Goal: Task Accomplishment & Management: Complete application form

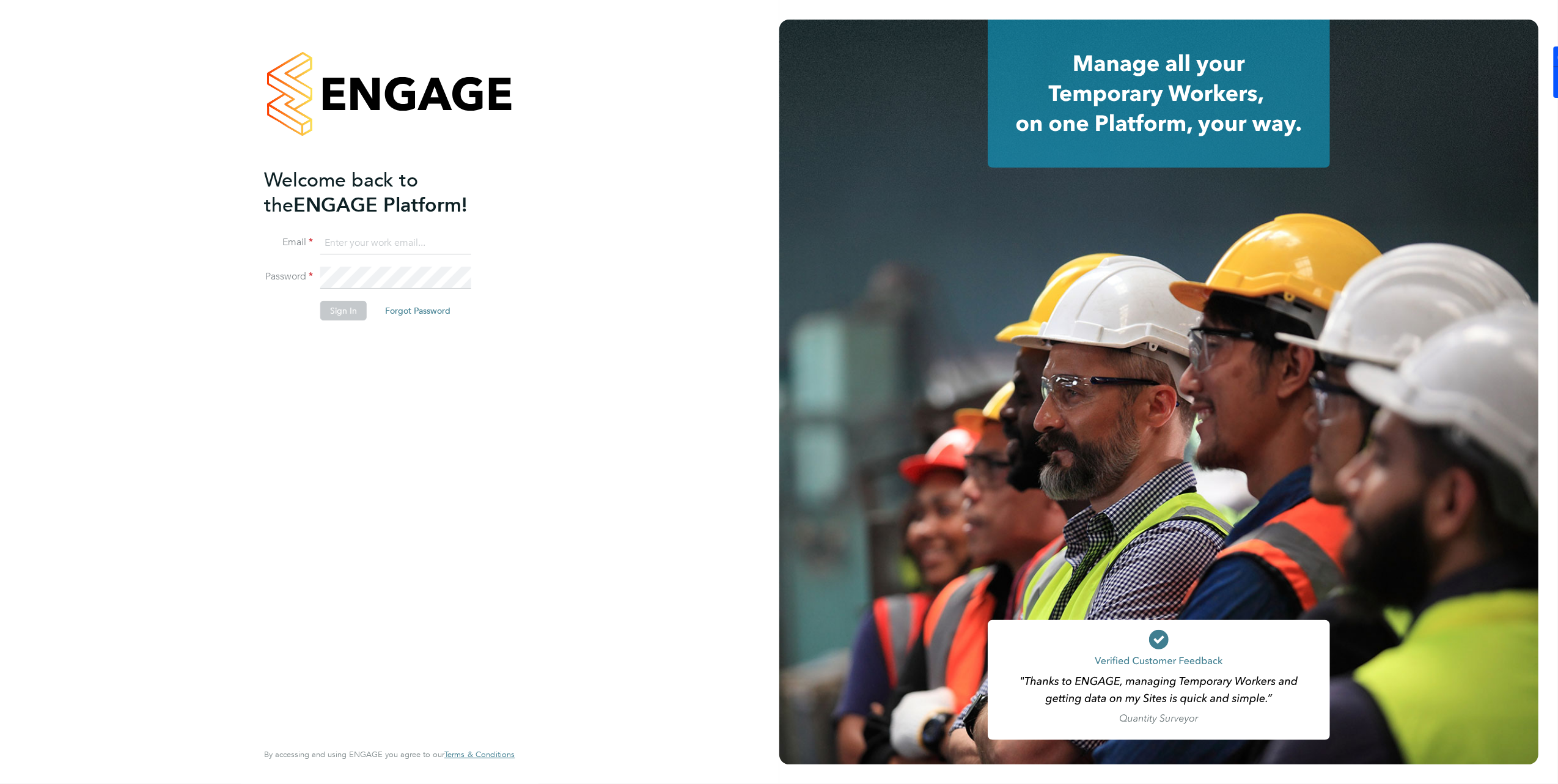
click at [358, 250] on input at bounding box center [396, 243] width 151 height 22
type input "brooke@net-temps.co.uk"
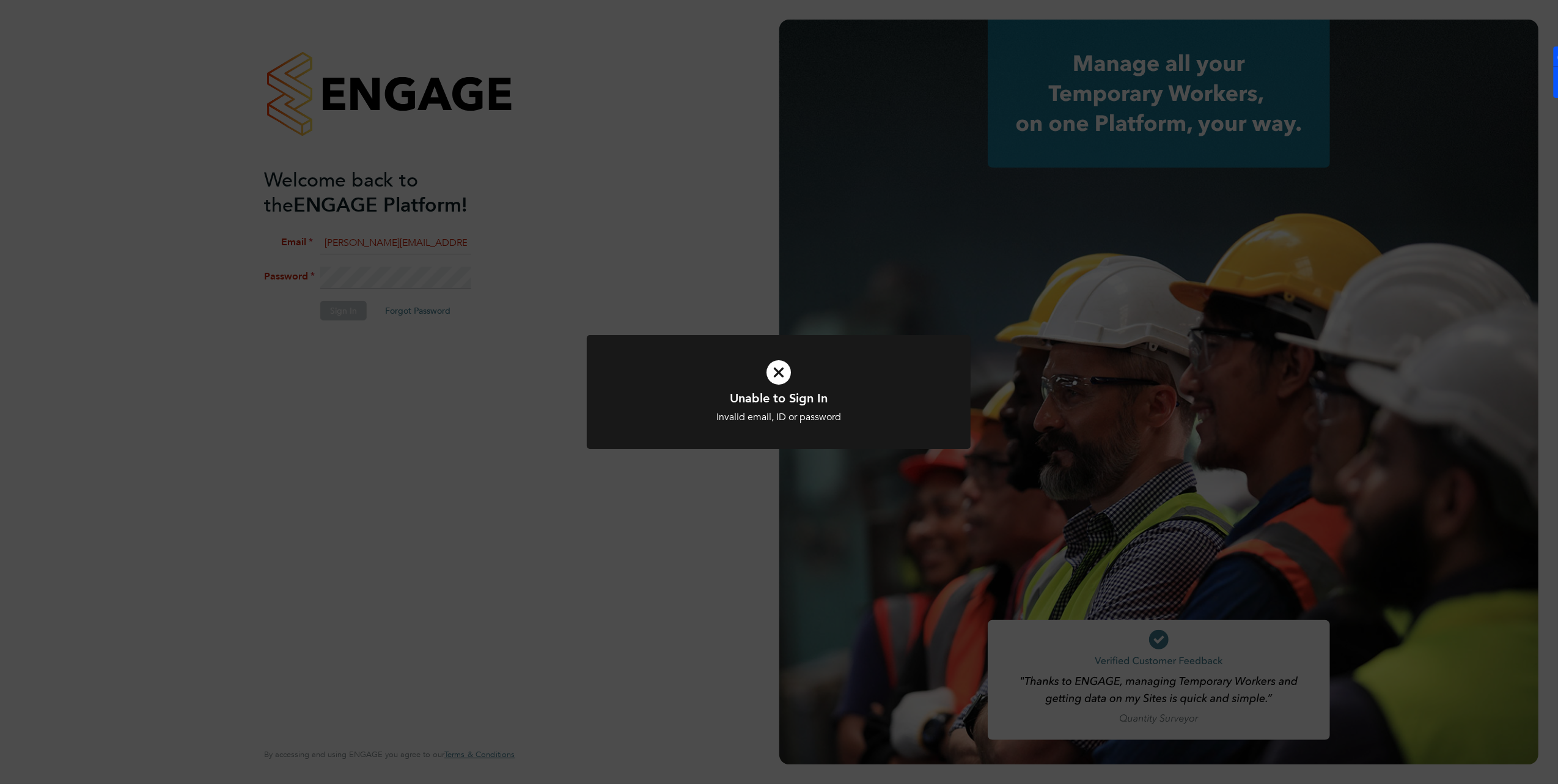
click at [428, 362] on div "Unable to Sign In Invalid email, ID or password Cancel Okay" at bounding box center [779, 392] width 1558 height 784
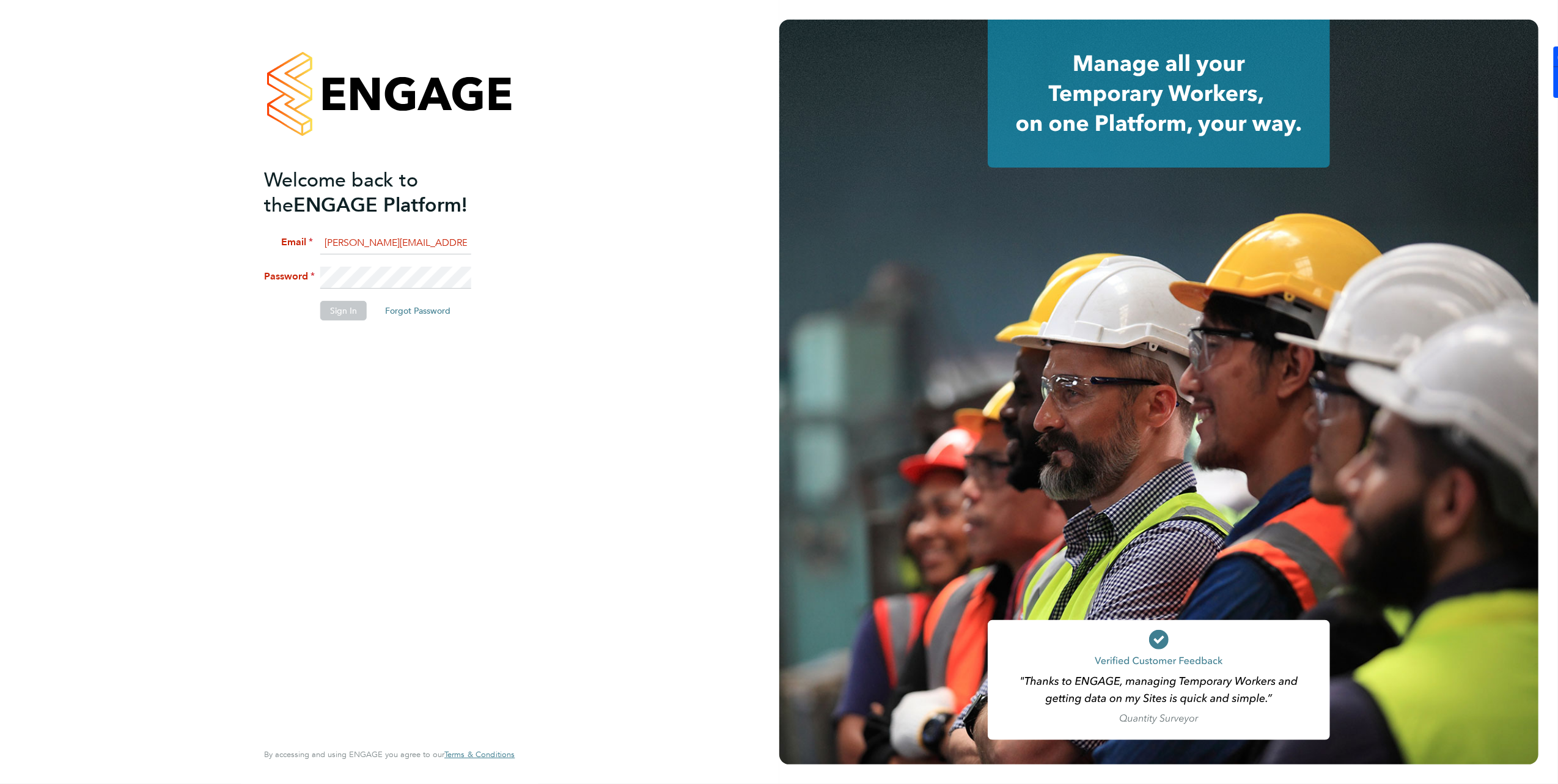
click at [312, 280] on li "Password" at bounding box center [383, 284] width 238 height 34
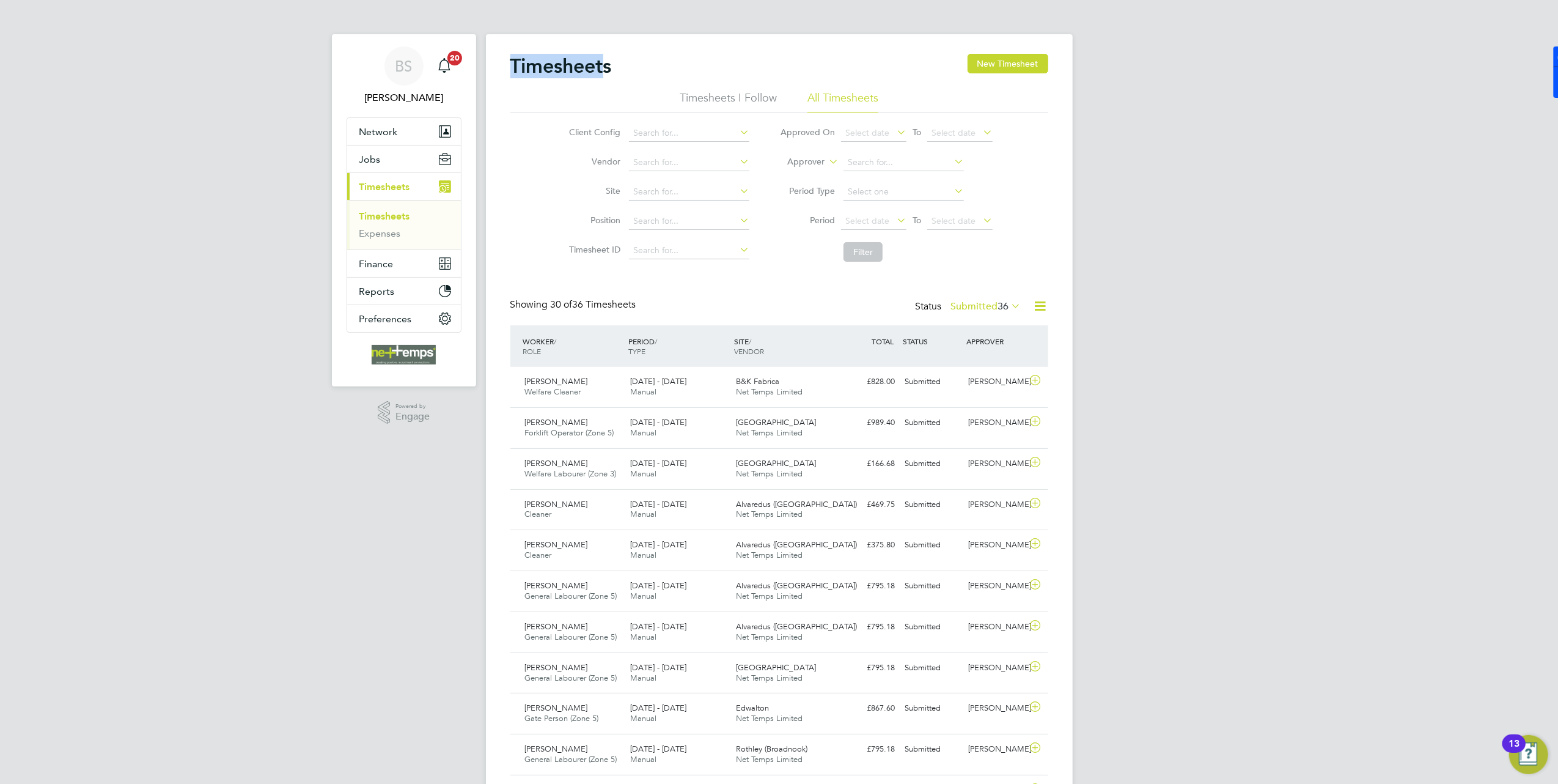
drag, startPoint x: 511, startPoint y: 62, endPoint x: 607, endPoint y: 70, distance: 96.3
click at [607, 70] on h2 "Timesheets" at bounding box center [561, 66] width 101 height 24
drag, startPoint x: 607, startPoint y: 70, endPoint x: 572, endPoint y: 94, distance: 42.4
click at [572, 94] on ul "Timesheets I Follow All Timesheets" at bounding box center [779, 101] width 538 height 22
click at [393, 162] on button "Jobs" at bounding box center [404, 159] width 113 height 27
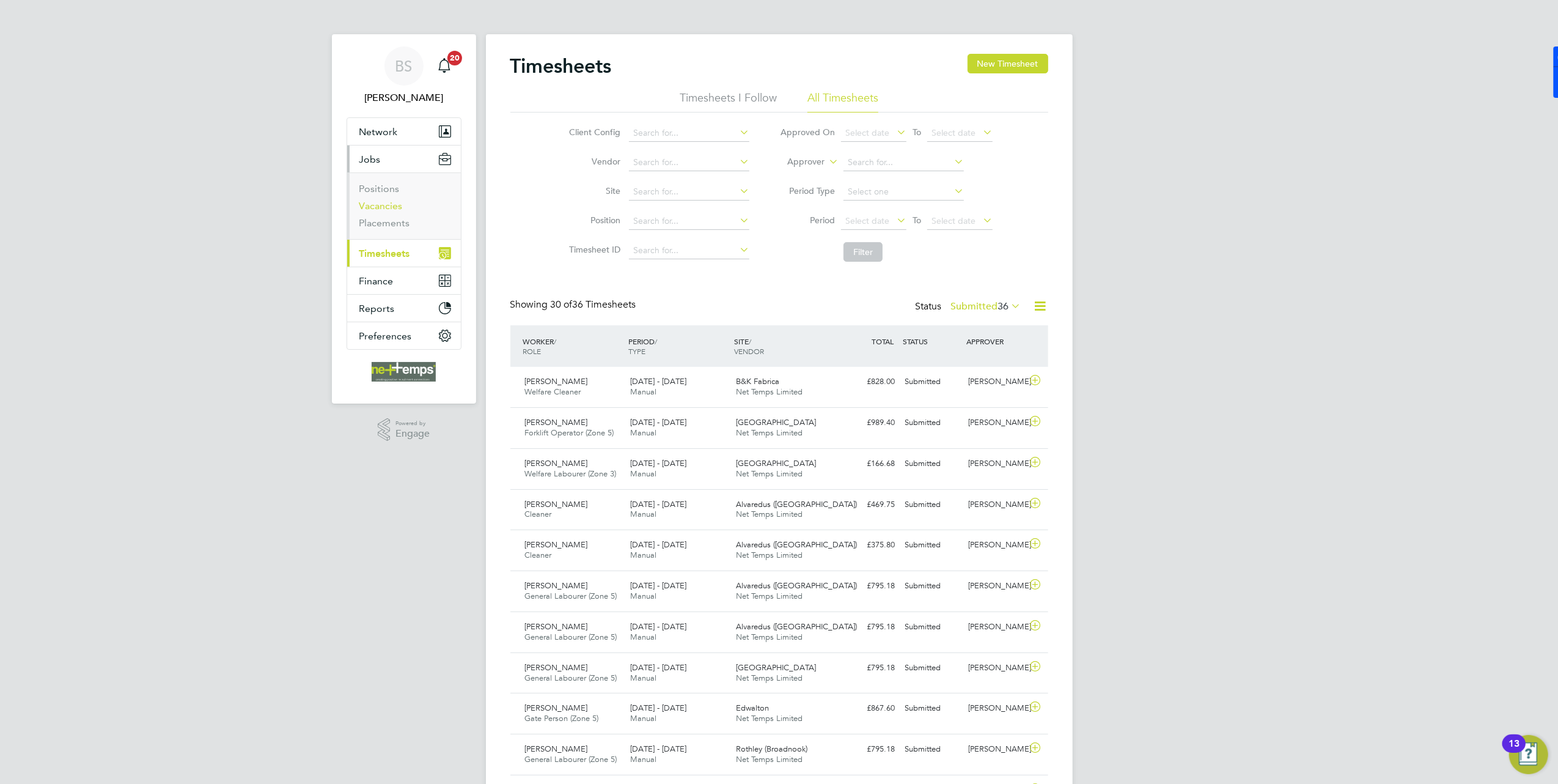
click at [383, 204] on link "Vacancies" at bounding box center [381, 205] width 43 height 11
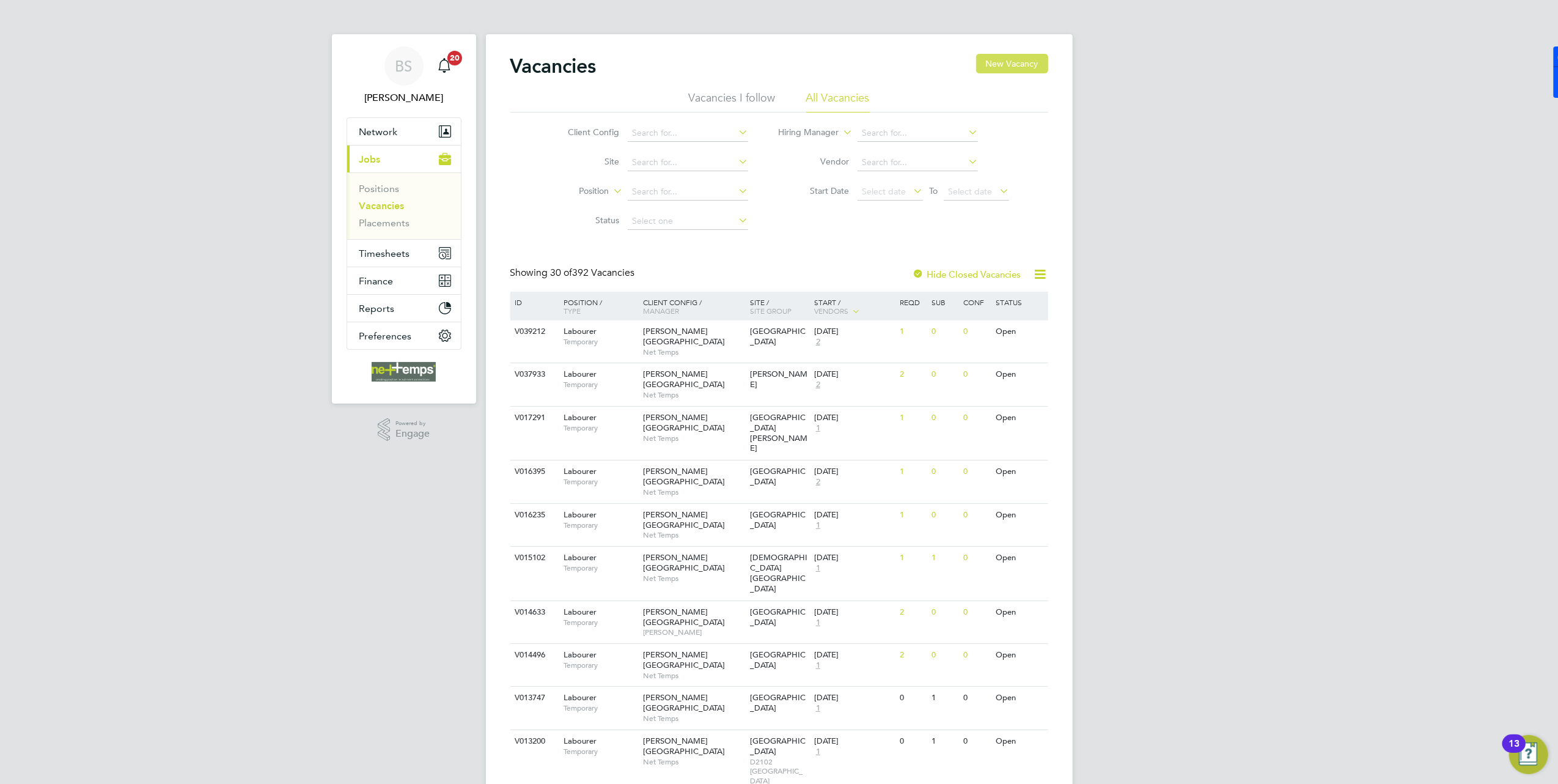
click at [994, 64] on button "New Vacancy" at bounding box center [1012, 63] width 72 height 19
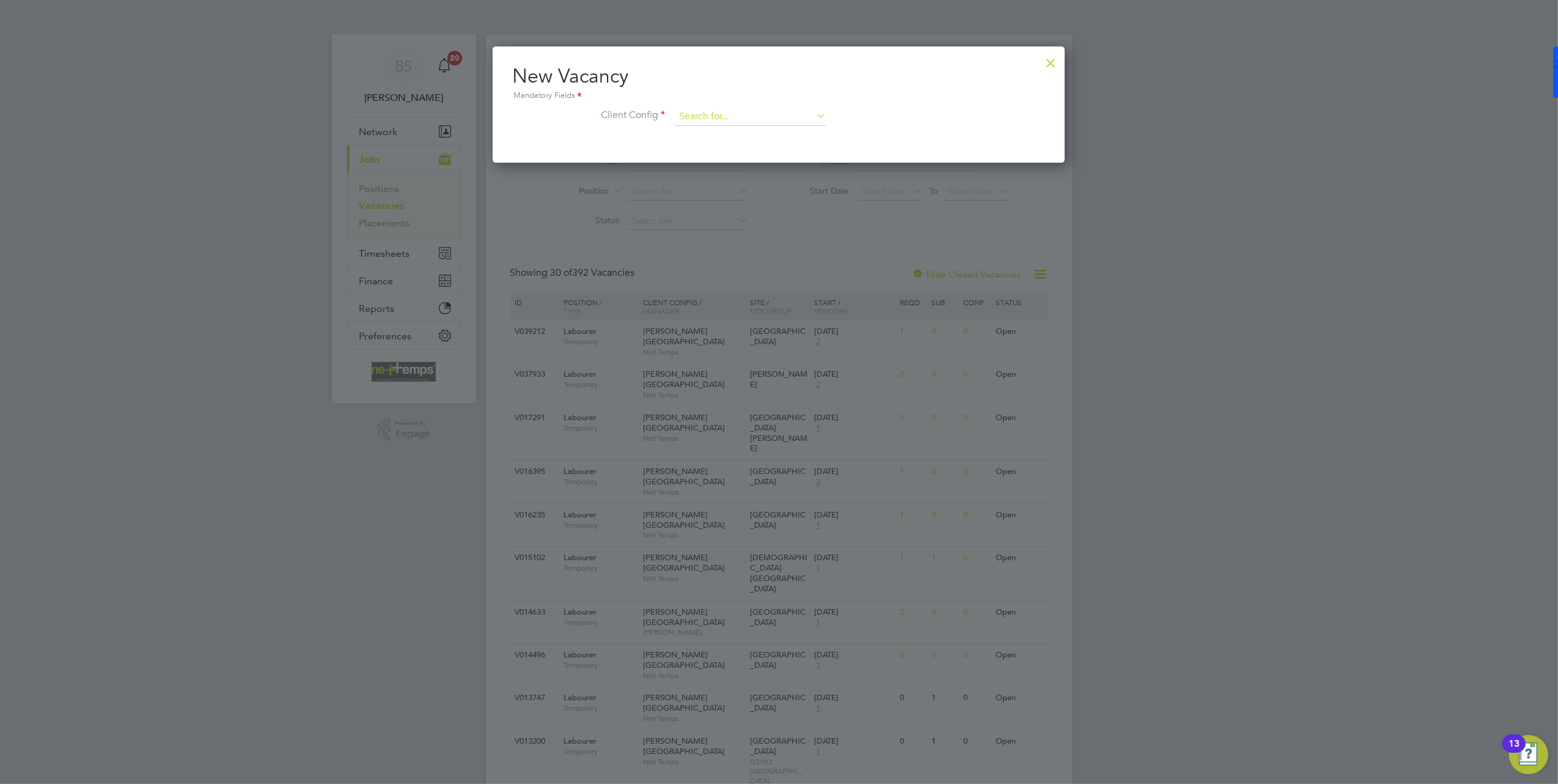
click at [739, 108] on input at bounding box center [750, 117] width 151 height 19
click at [749, 130] on li "B&K Central - [GEOGRAPHIC_DATA]" at bounding box center [750, 134] width 152 height 17
type input "B&K Central - Laureate Academy"
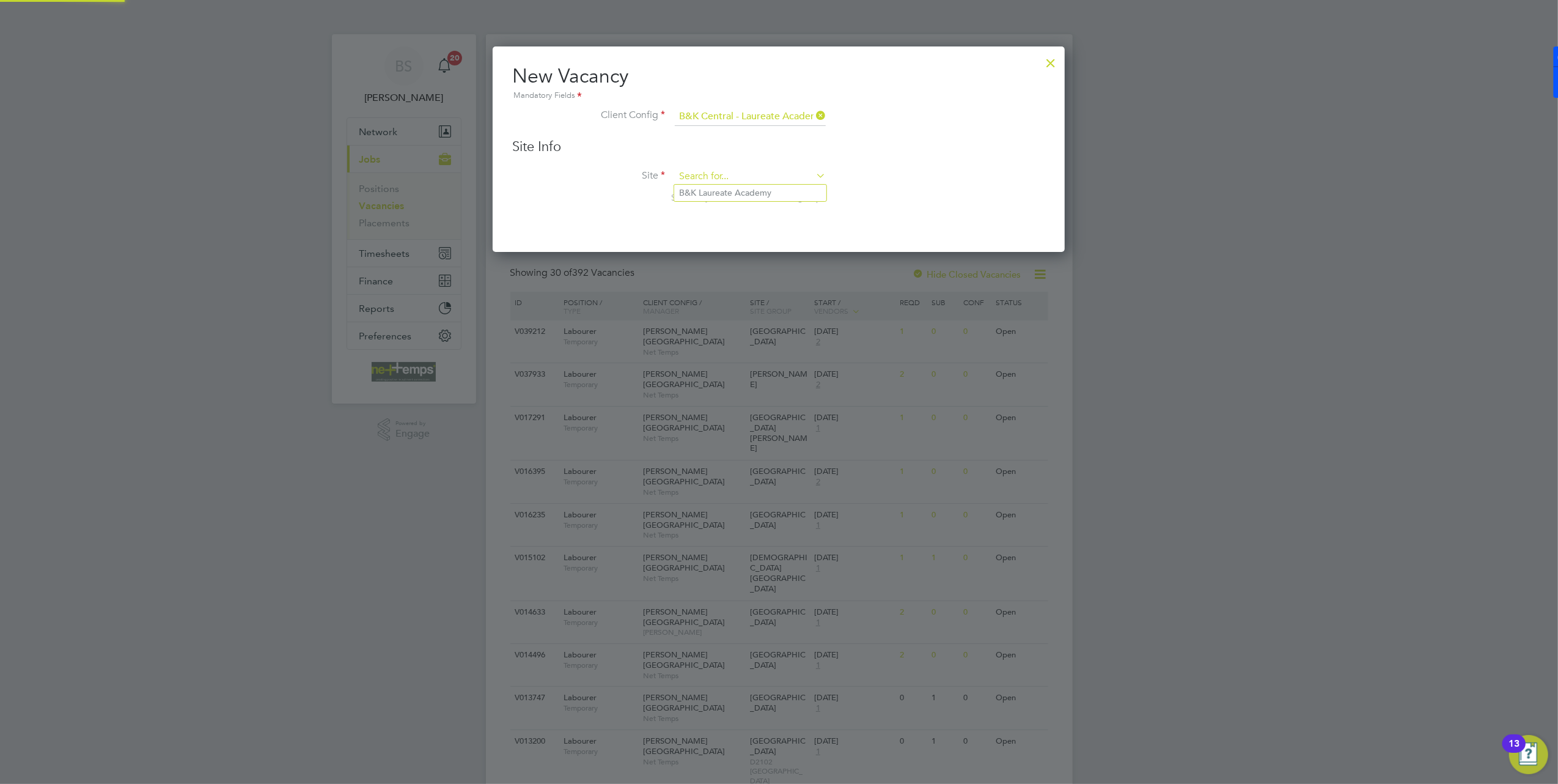
click at [739, 175] on input at bounding box center [750, 177] width 151 height 19
click at [742, 195] on li "B&K Laureate Academy" at bounding box center [750, 192] width 152 height 17
type input "B&K Laureate Academy"
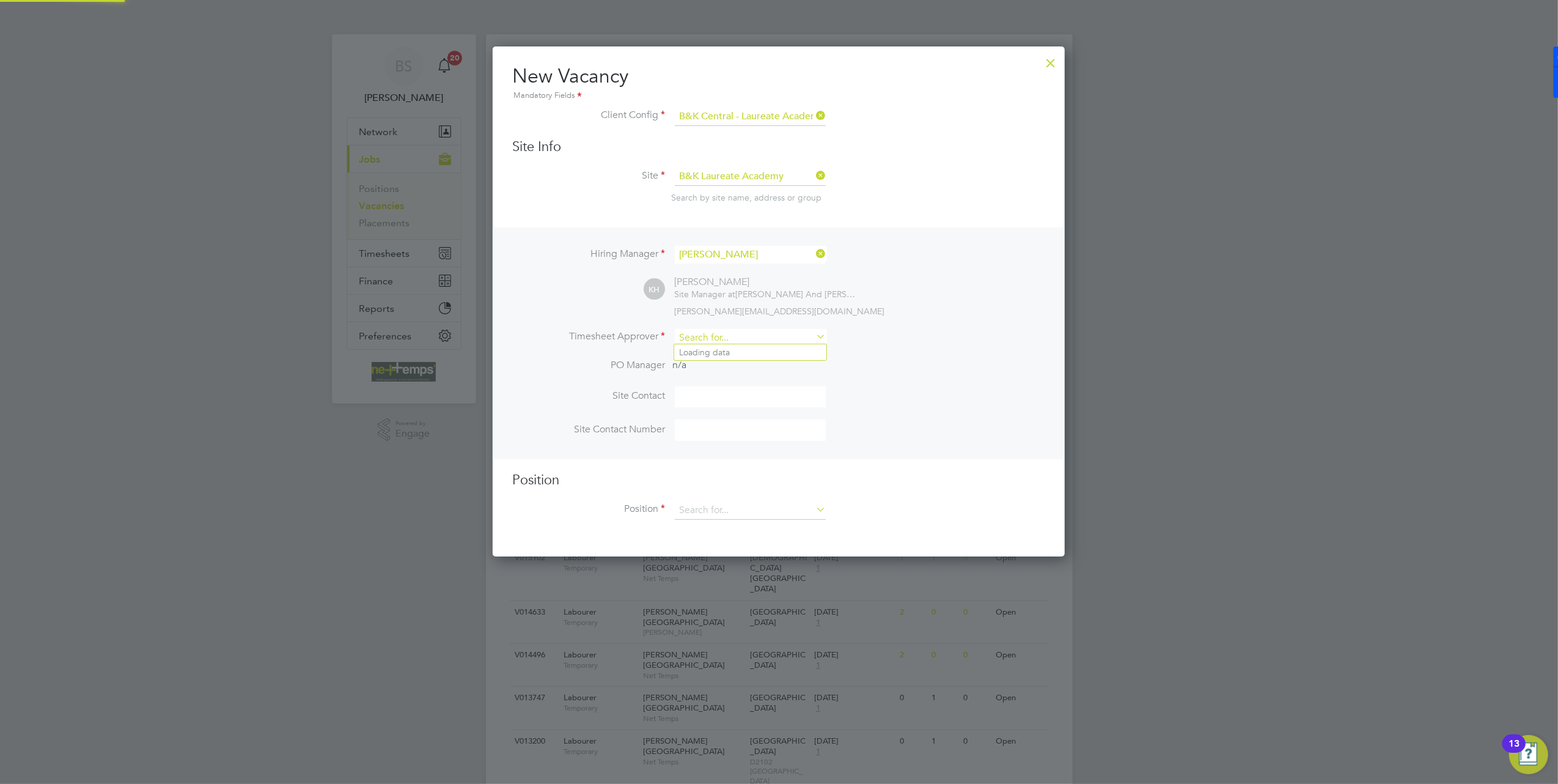
click at [746, 335] on input at bounding box center [750, 337] width 151 height 18
click at [743, 351] on li "Phi l [PERSON_NAME]" at bounding box center [750, 352] width 152 height 17
type input "[PERSON_NAME]"
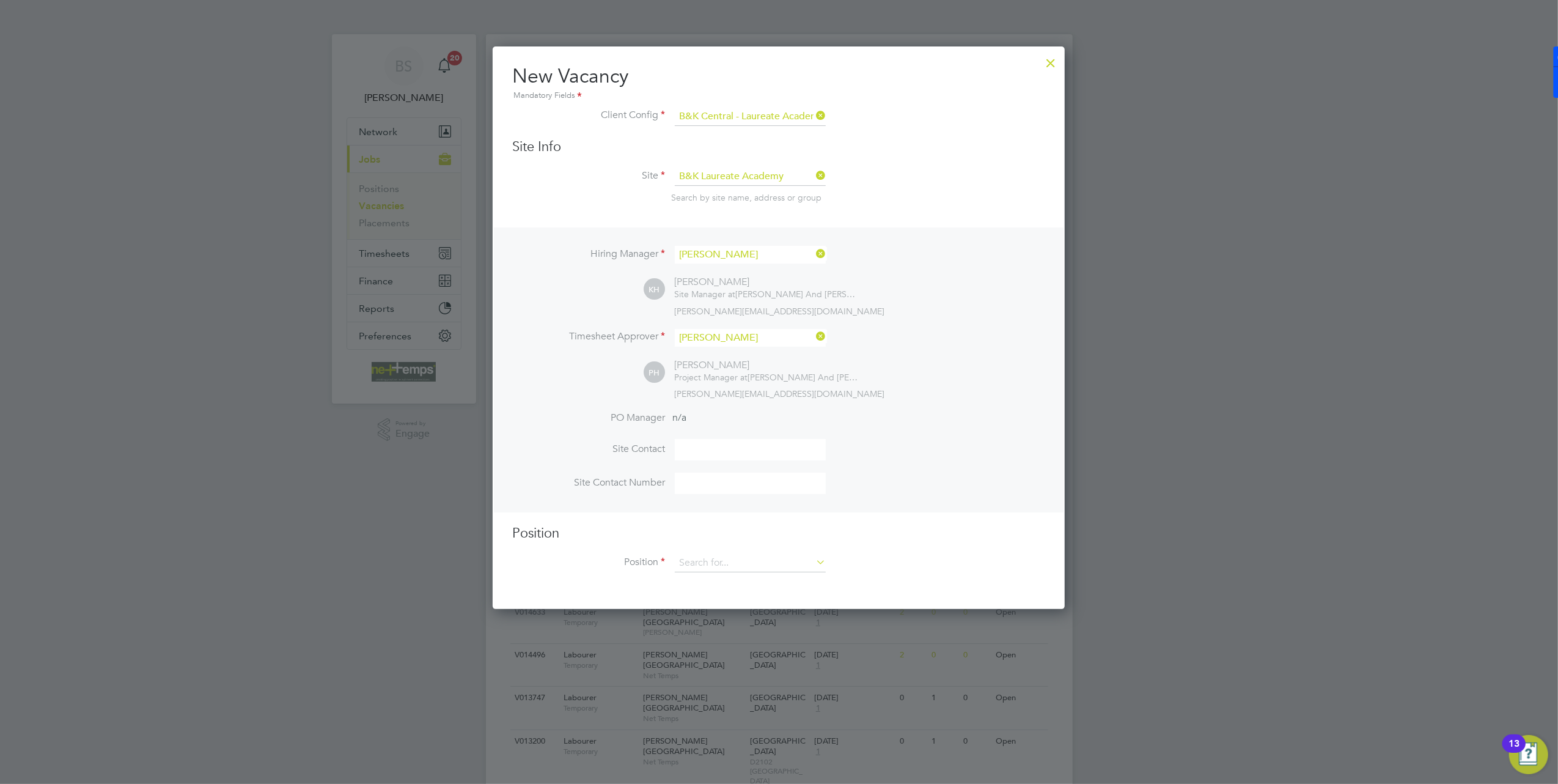
click at [932, 365] on div "PH [PERSON_NAME] Project Manager at [PERSON_NAME] And [PERSON_NAME] Limited [PE…" at bounding box center [844, 379] width 401 height 40
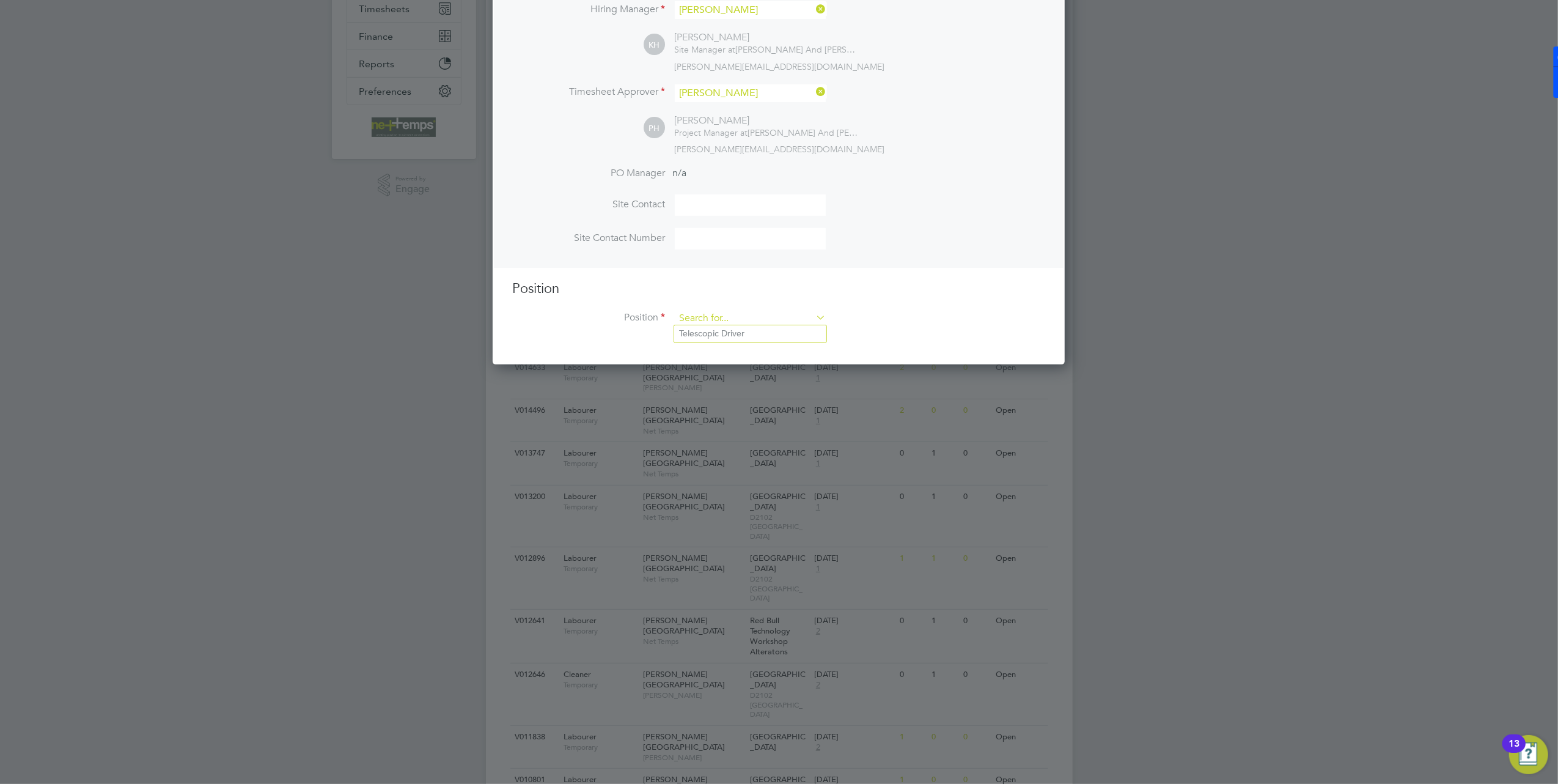
click at [745, 314] on input at bounding box center [750, 319] width 151 height 19
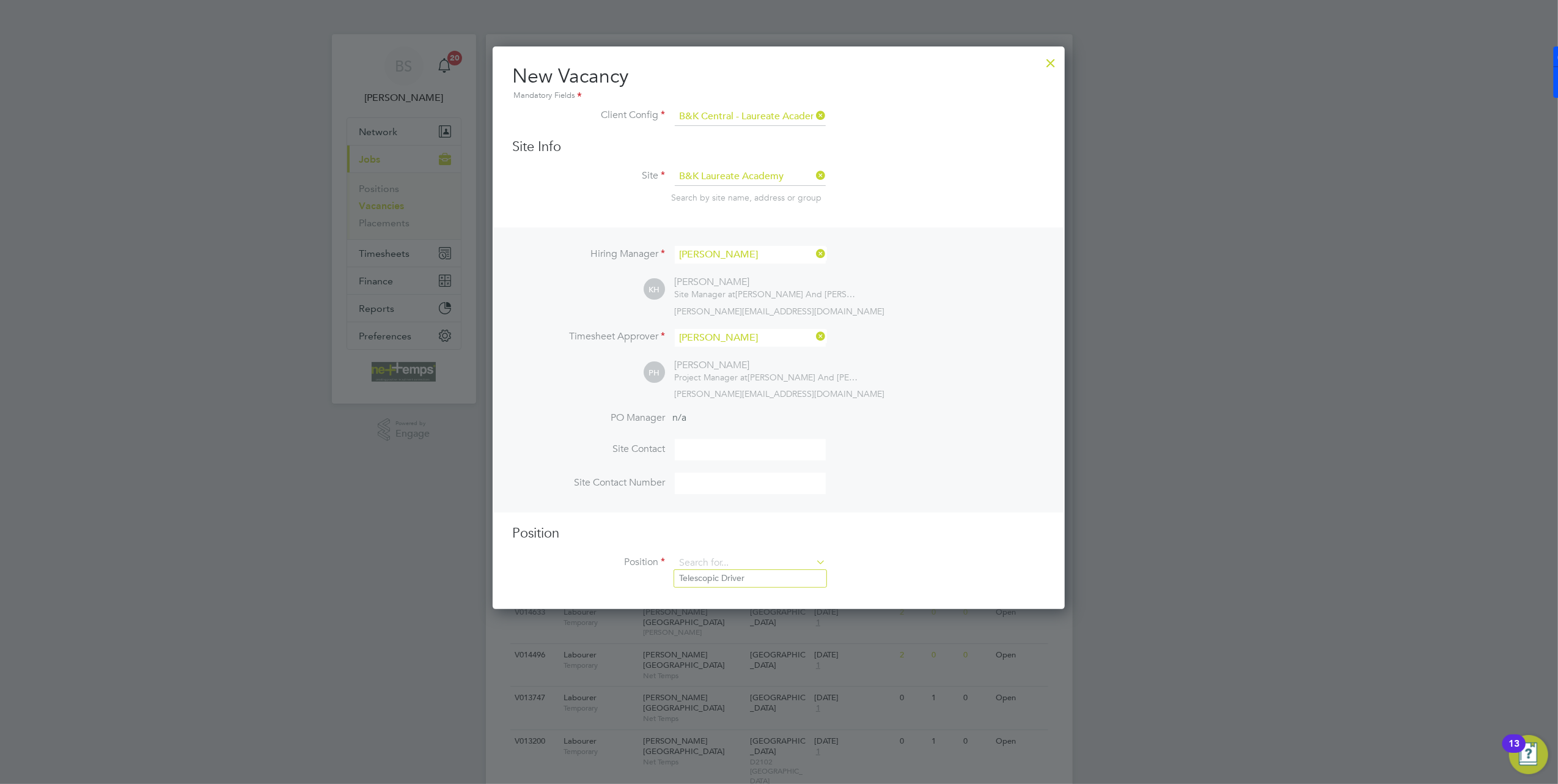
click at [1040, 55] on div at bounding box center [1050, 60] width 22 height 22
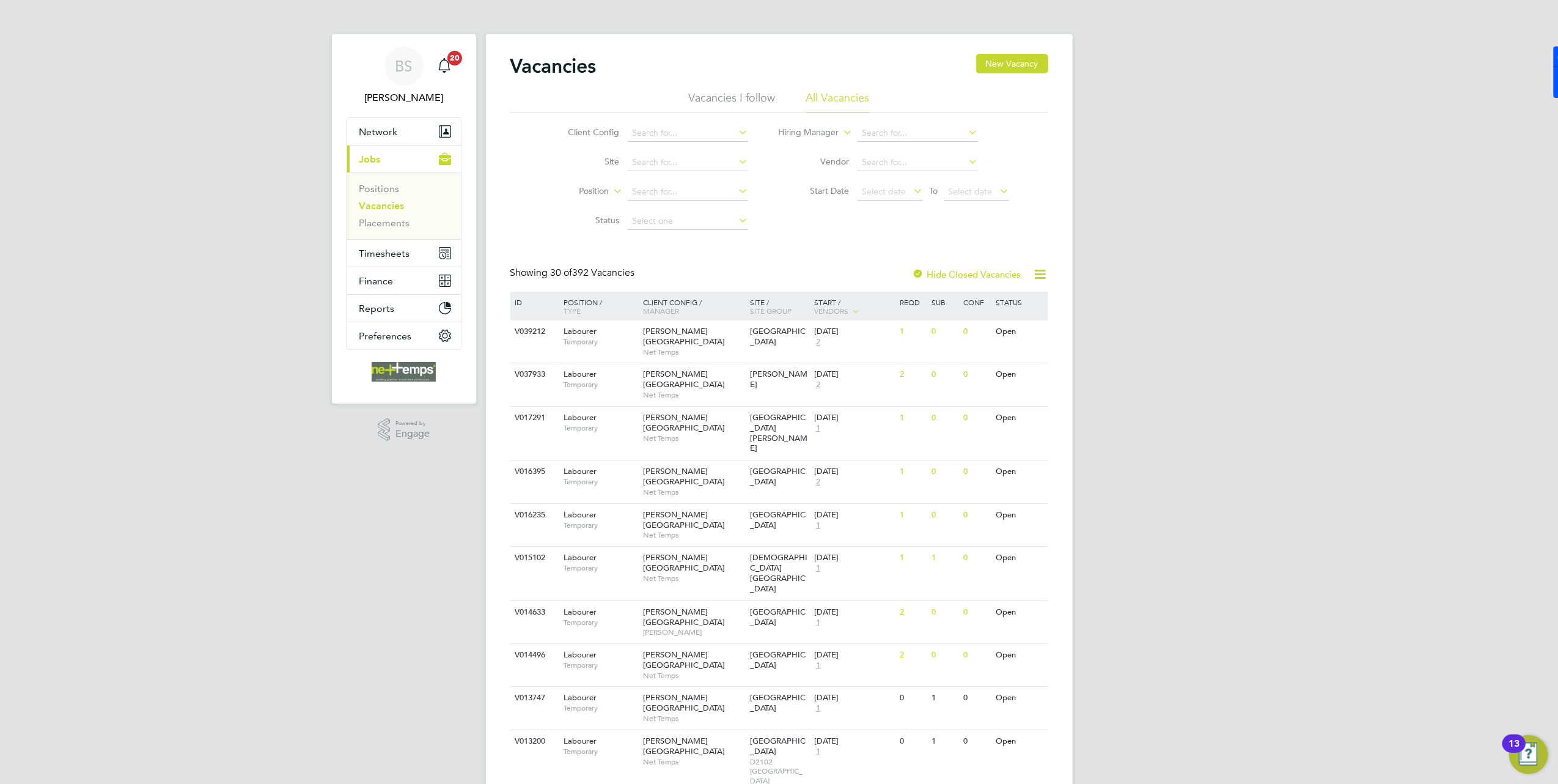
click at [370, 179] on ul "Positions Vacancies Placements" at bounding box center [404, 205] width 113 height 67
click at [375, 187] on link "Positions" at bounding box center [380, 189] width 40 height 11
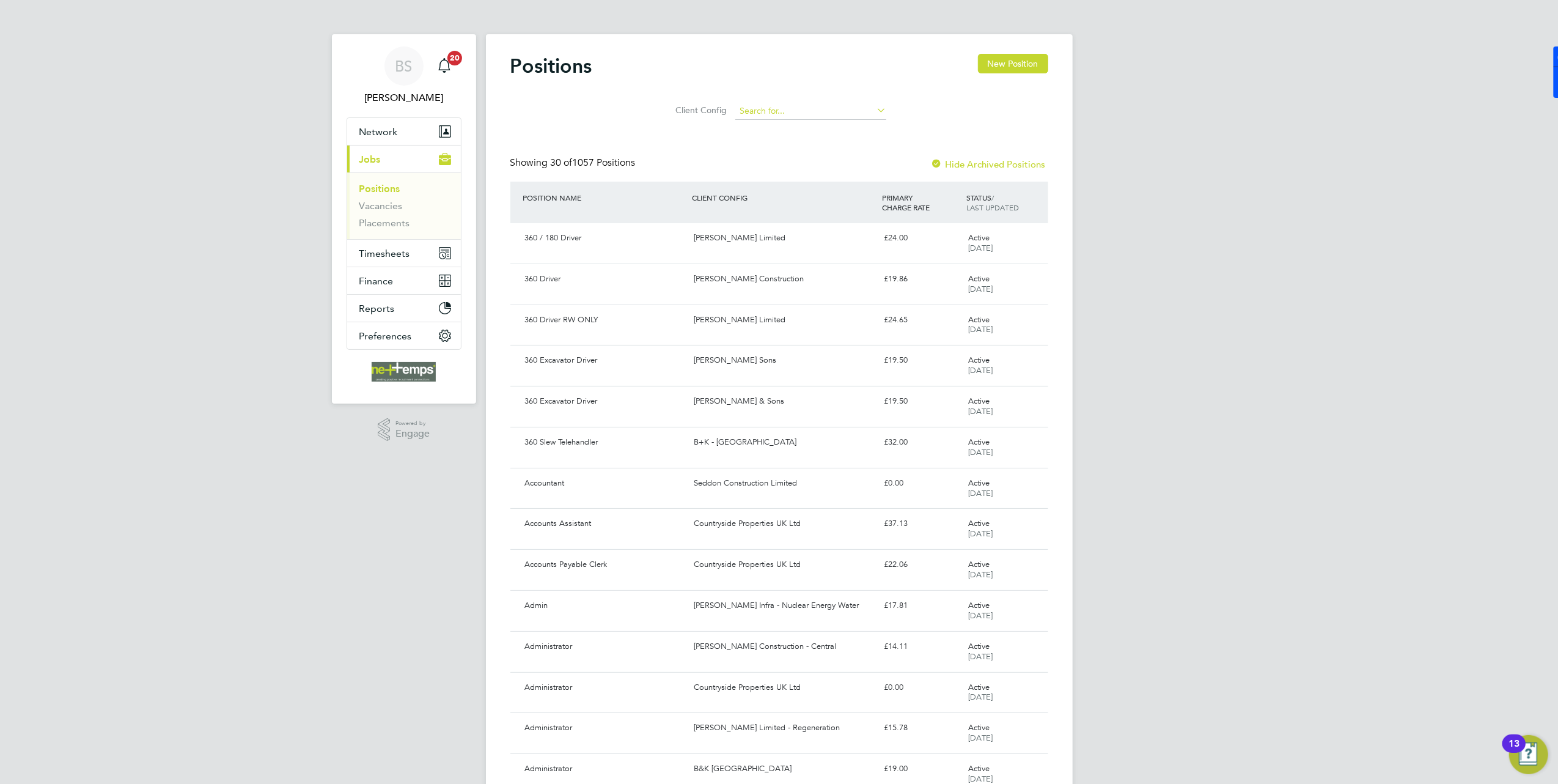
click at [785, 108] on input at bounding box center [811, 111] width 151 height 17
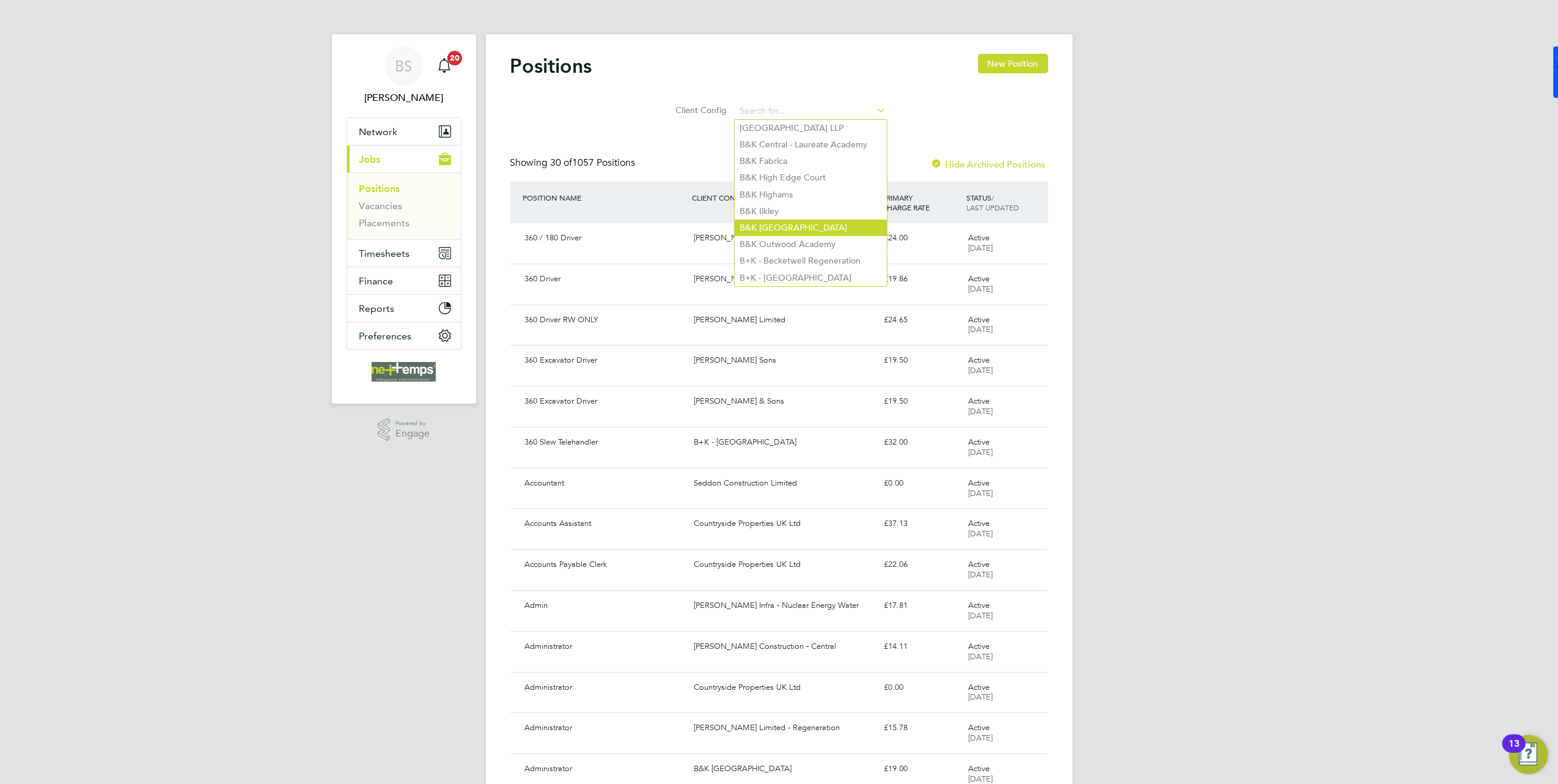
click at [801, 225] on li "B&K [GEOGRAPHIC_DATA]" at bounding box center [811, 228] width 152 height 17
type input "B&K [GEOGRAPHIC_DATA]"
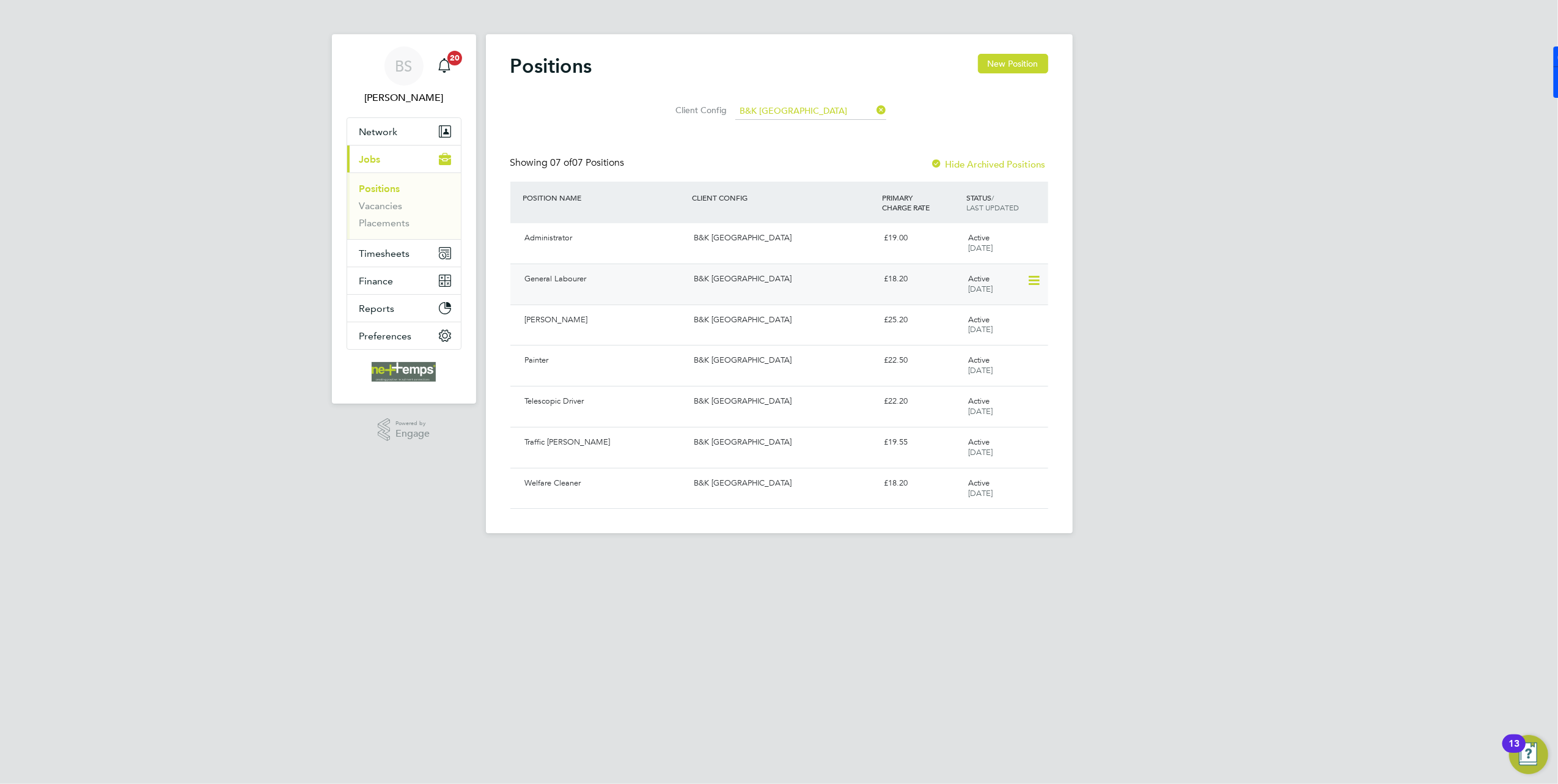
click at [797, 289] on div "General Labourer B&K [GEOGRAPHIC_DATA] £18.20 Active [DATE]" at bounding box center [779, 284] width 538 height 41
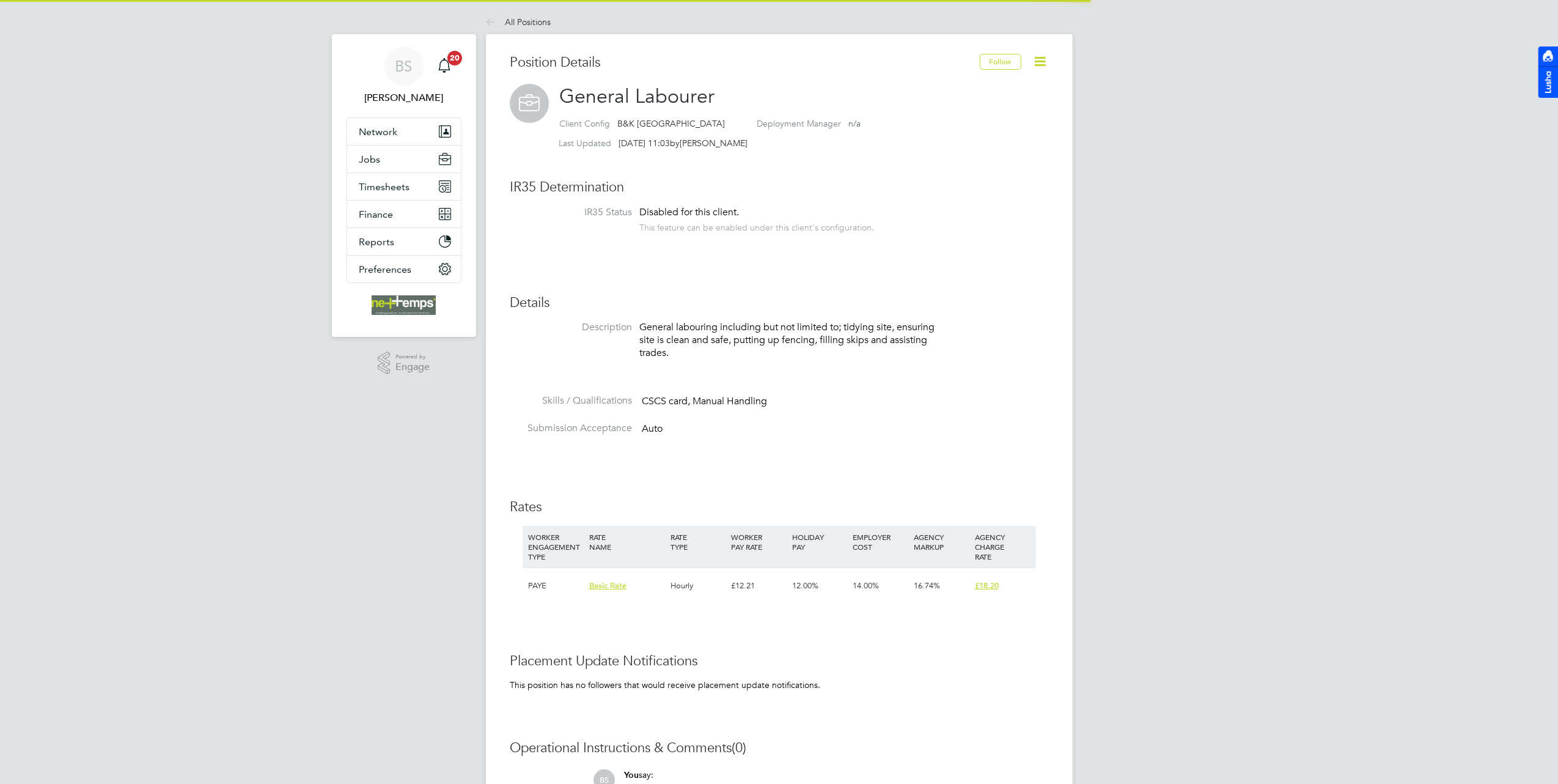
scroll to position [37, 82]
click at [1040, 60] on icon at bounding box center [1040, 61] width 15 height 15
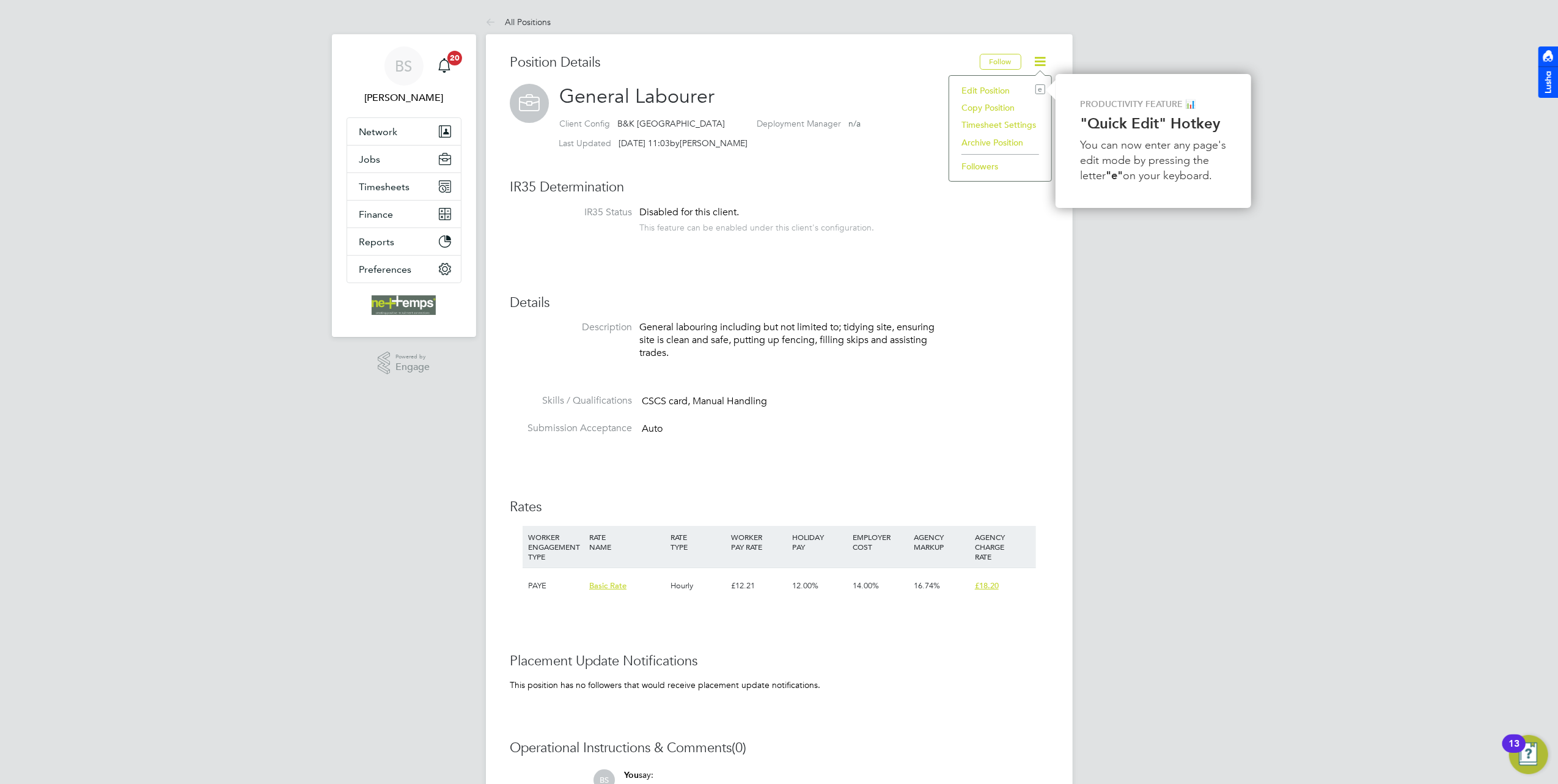
click at [998, 108] on li "Copy Position" at bounding box center [1000, 108] width 90 height 17
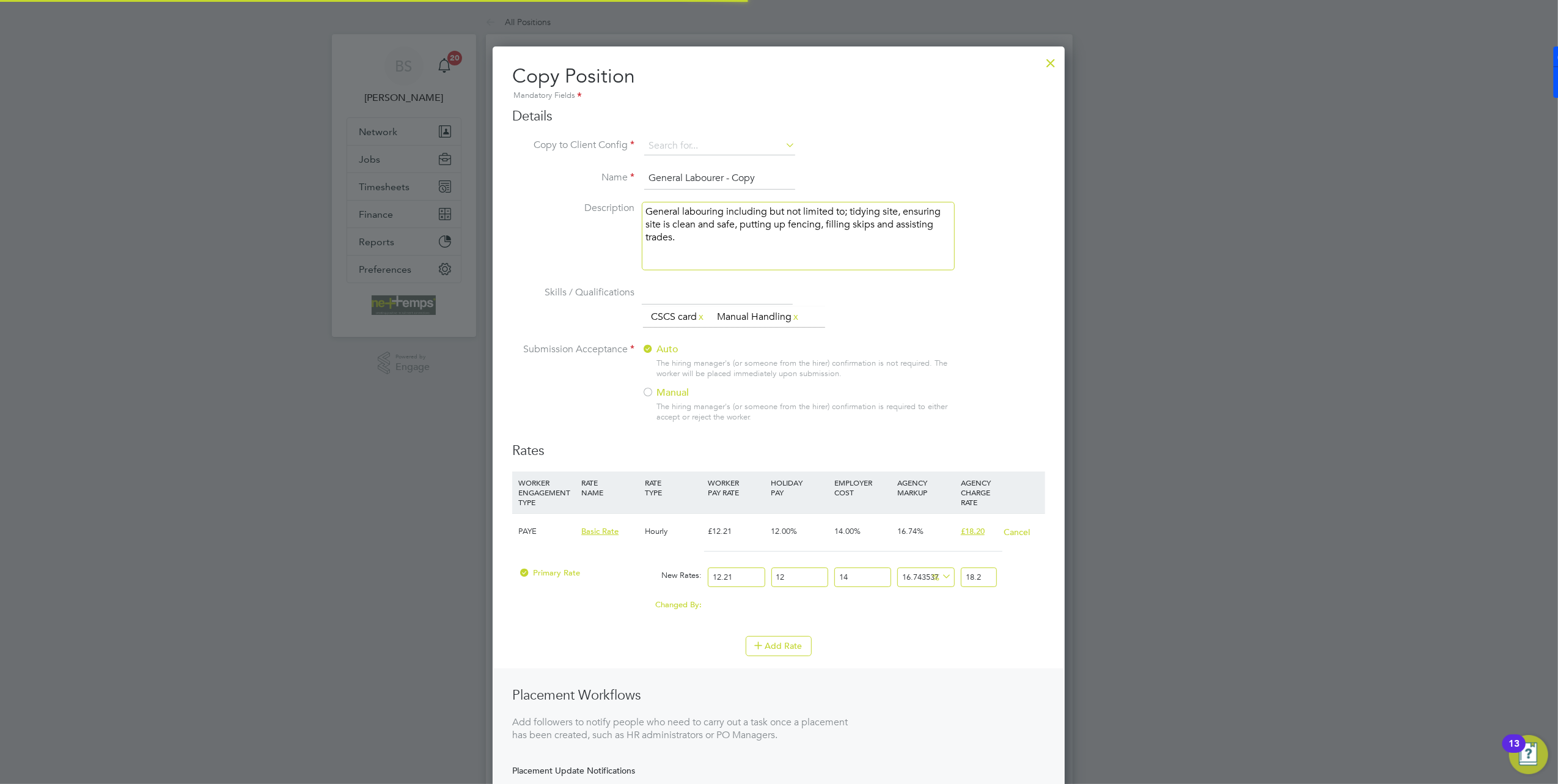
scroll to position [859, 573]
click at [706, 134] on ng-form "Details Copy to Client Config Name General Labourer - Copy Description General …" at bounding box center [779, 493] width 533 height 772
click at [704, 142] on input at bounding box center [719, 146] width 151 height 19
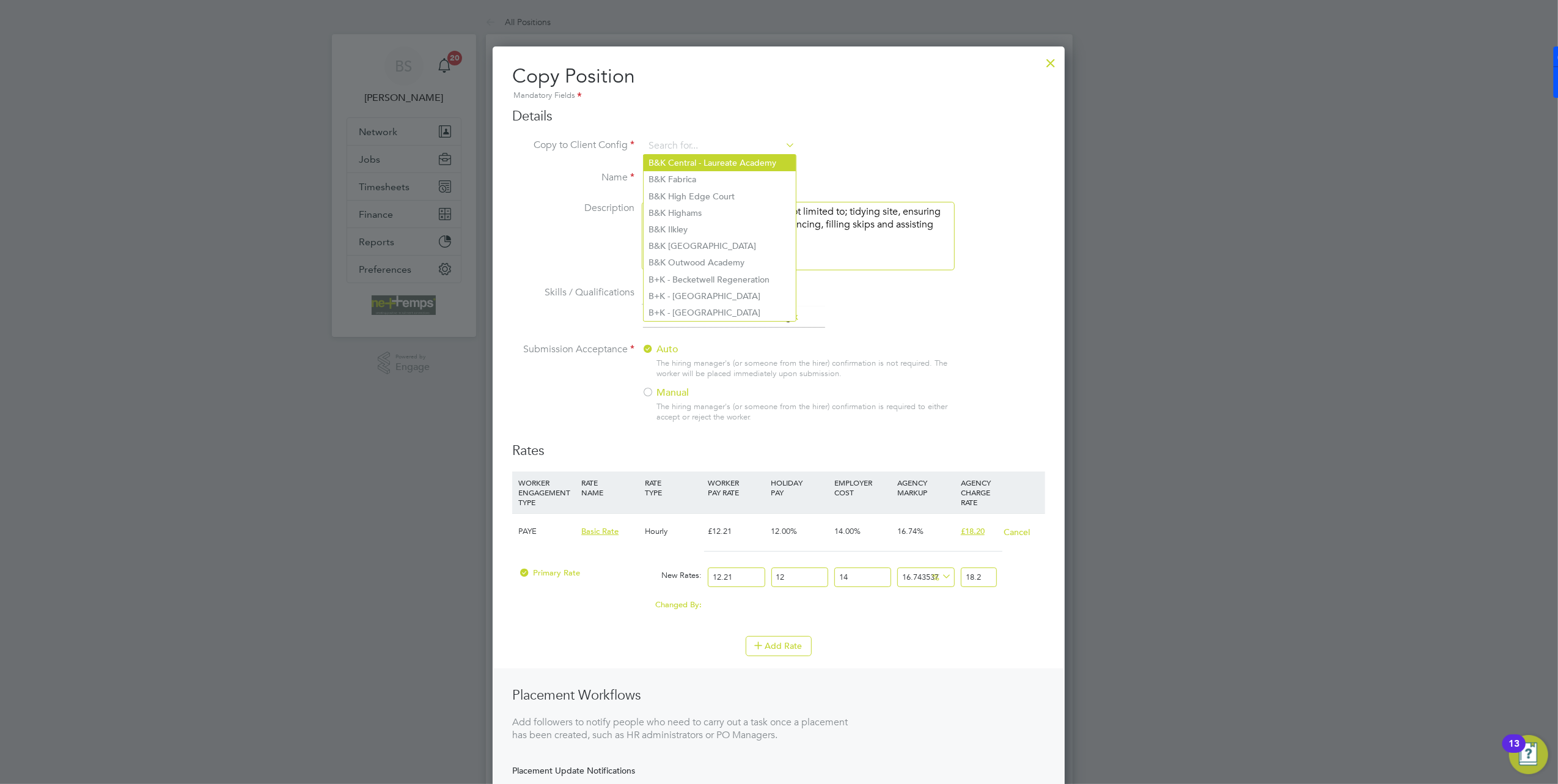
click at [737, 167] on li "B&K Central - Laureate Academy" at bounding box center [720, 162] width 152 height 17
type input "B&K Central - Laureate Academy"
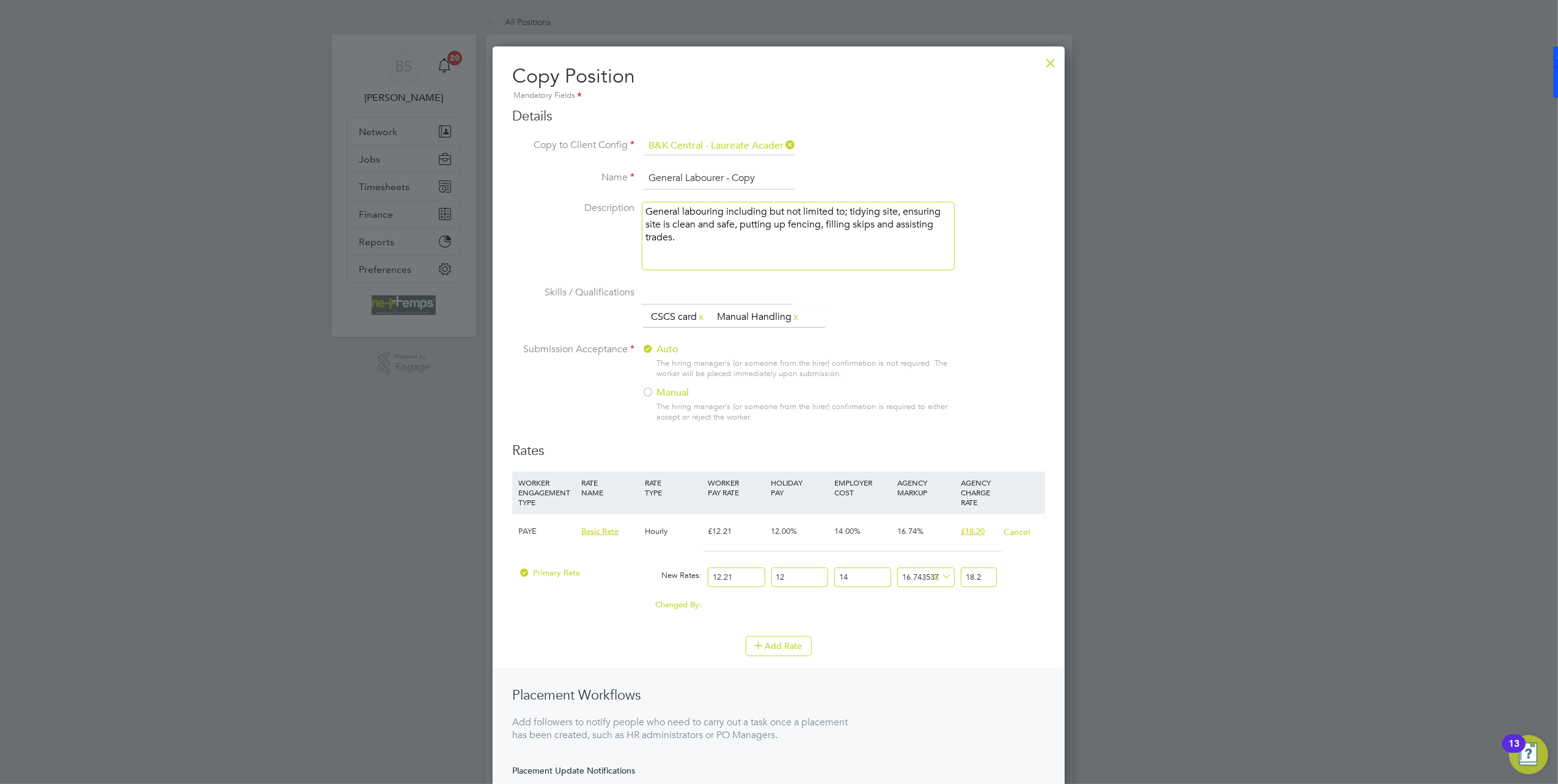
drag, startPoint x: 763, startPoint y: 179, endPoint x: 727, endPoint y: 177, distance: 36.1
click at [727, 177] on input "General Labourer - Copy" at bounding box center [719, 178] width 151 height 22
type input "General Labourer"
click at [1002, 332] on li "Skills / Qualifications The list will appear here... CSCS card x Manual Handlin…" at bounding box center [779, 312] width 533 height 60
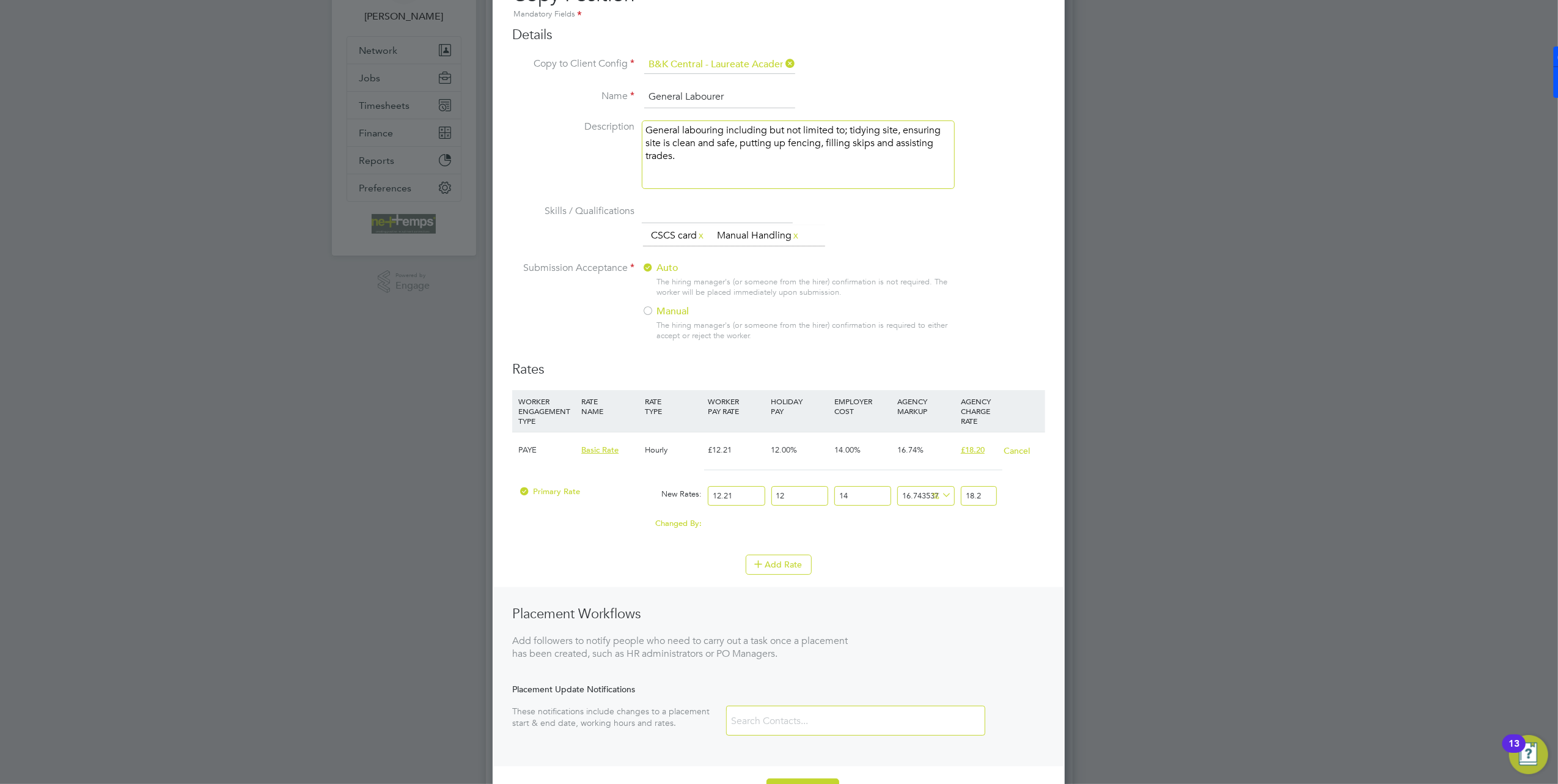
scroll to position [195, 0]
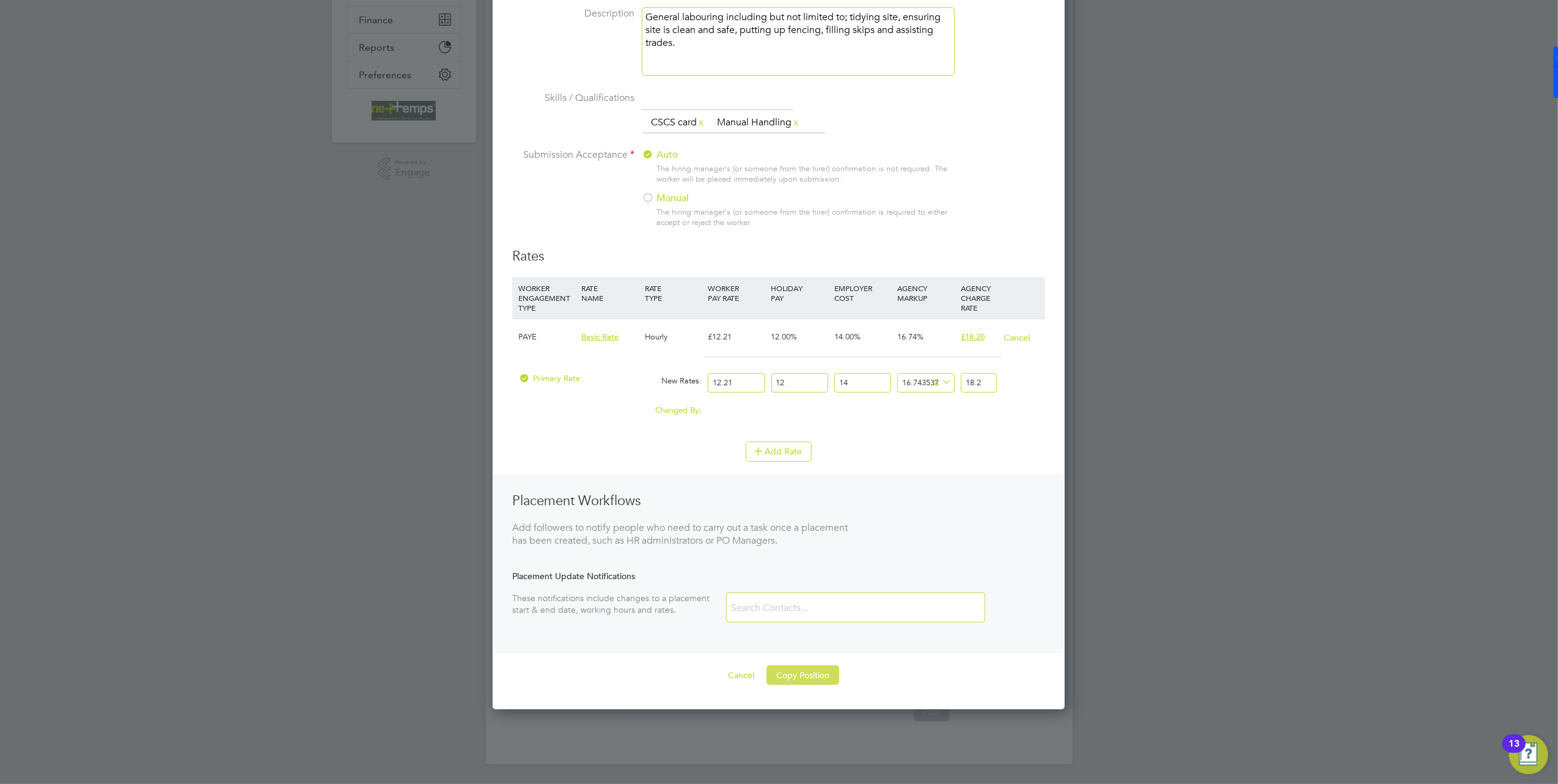
click at [803, 673] on button "Copy Position" at bounding box center [803, 674] width 73 height 19
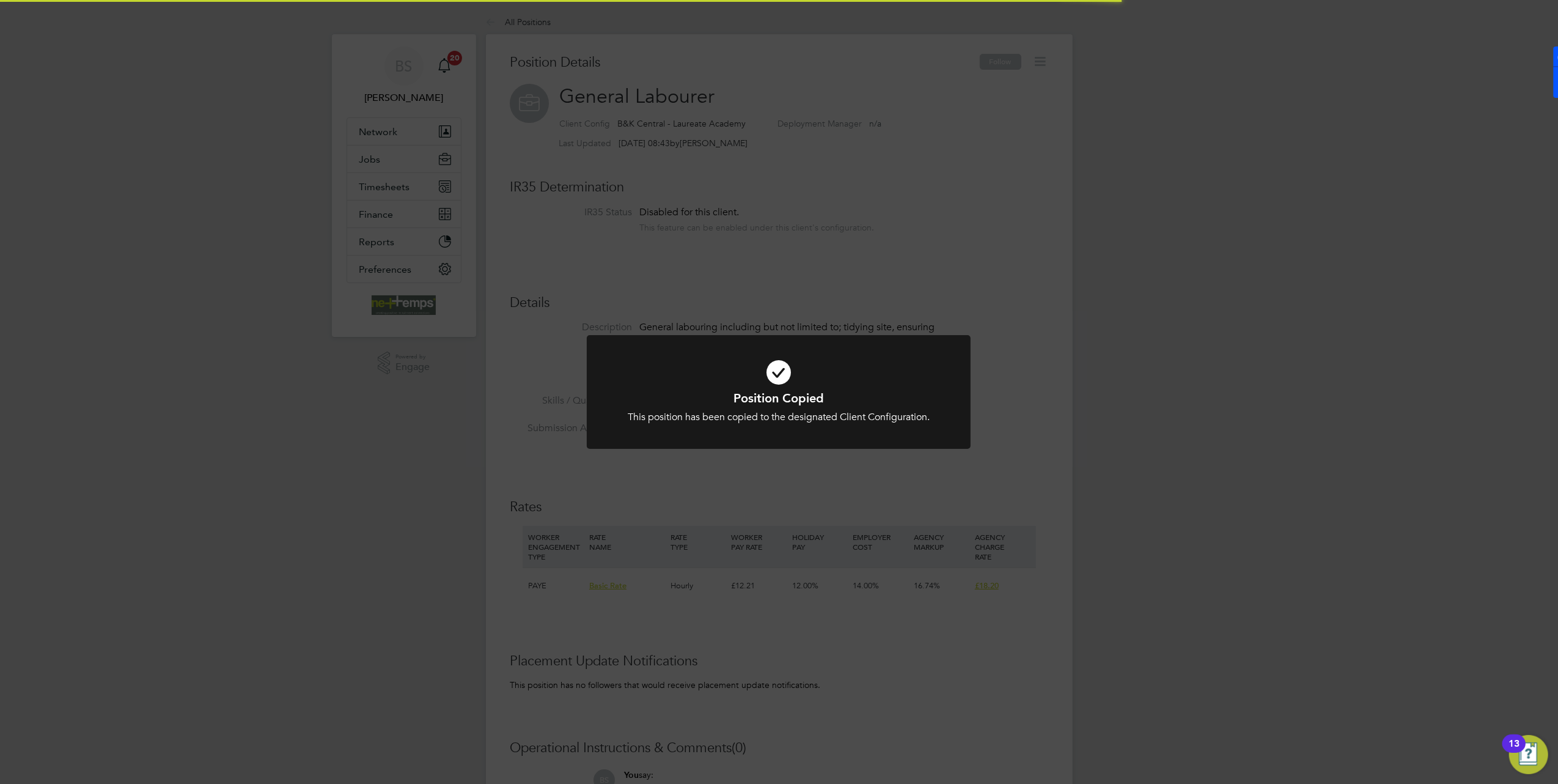
scroll to position [37, 82]
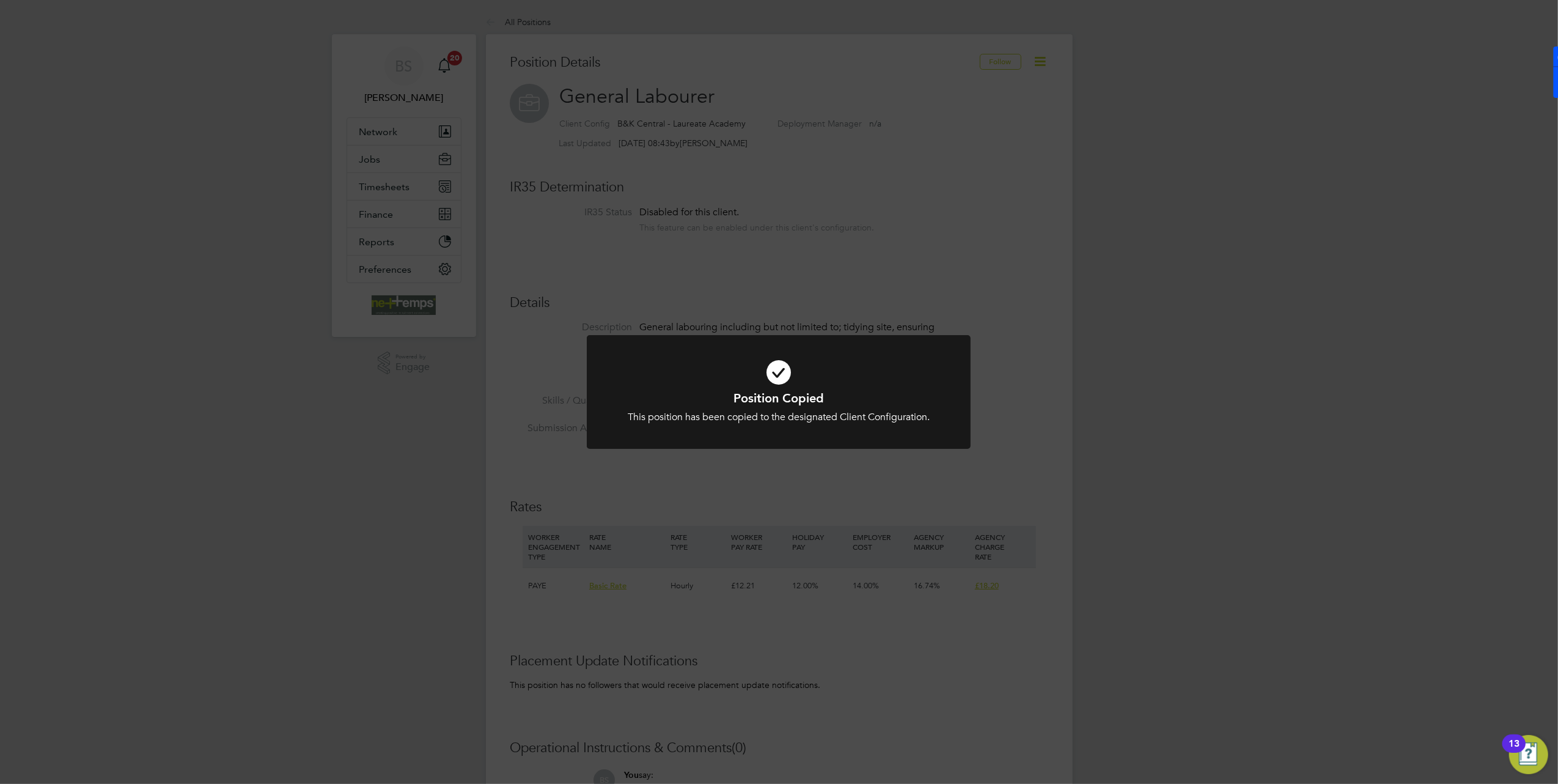
click at [381, 164] on div "Position Copied This position has been copied to the designated Client Configur…" at bounding box center [779, 392] width 1558 height 784
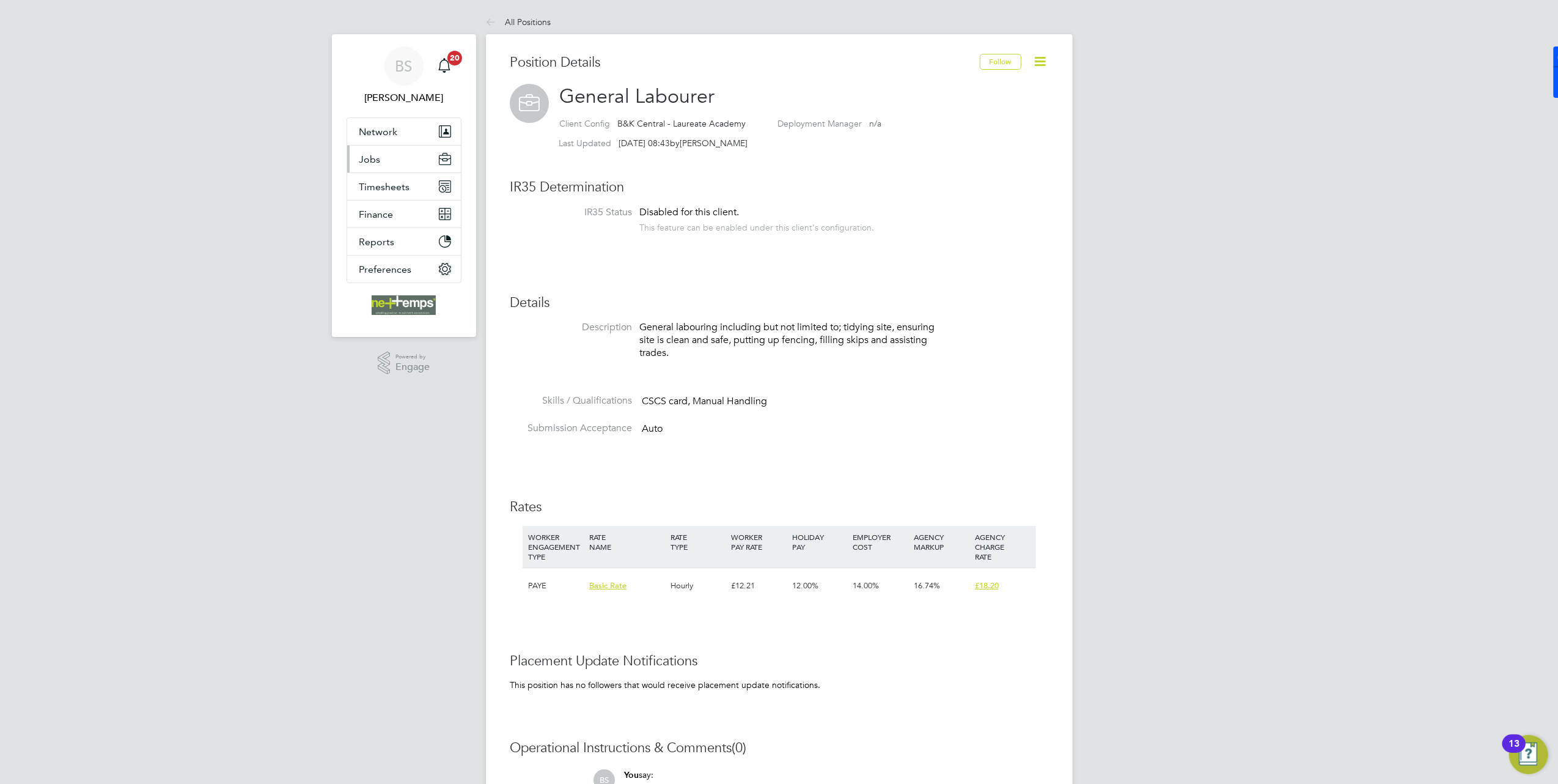
click at [381, 164] on button "Jobs" at bounding box center [404, 159] width 113 height 27
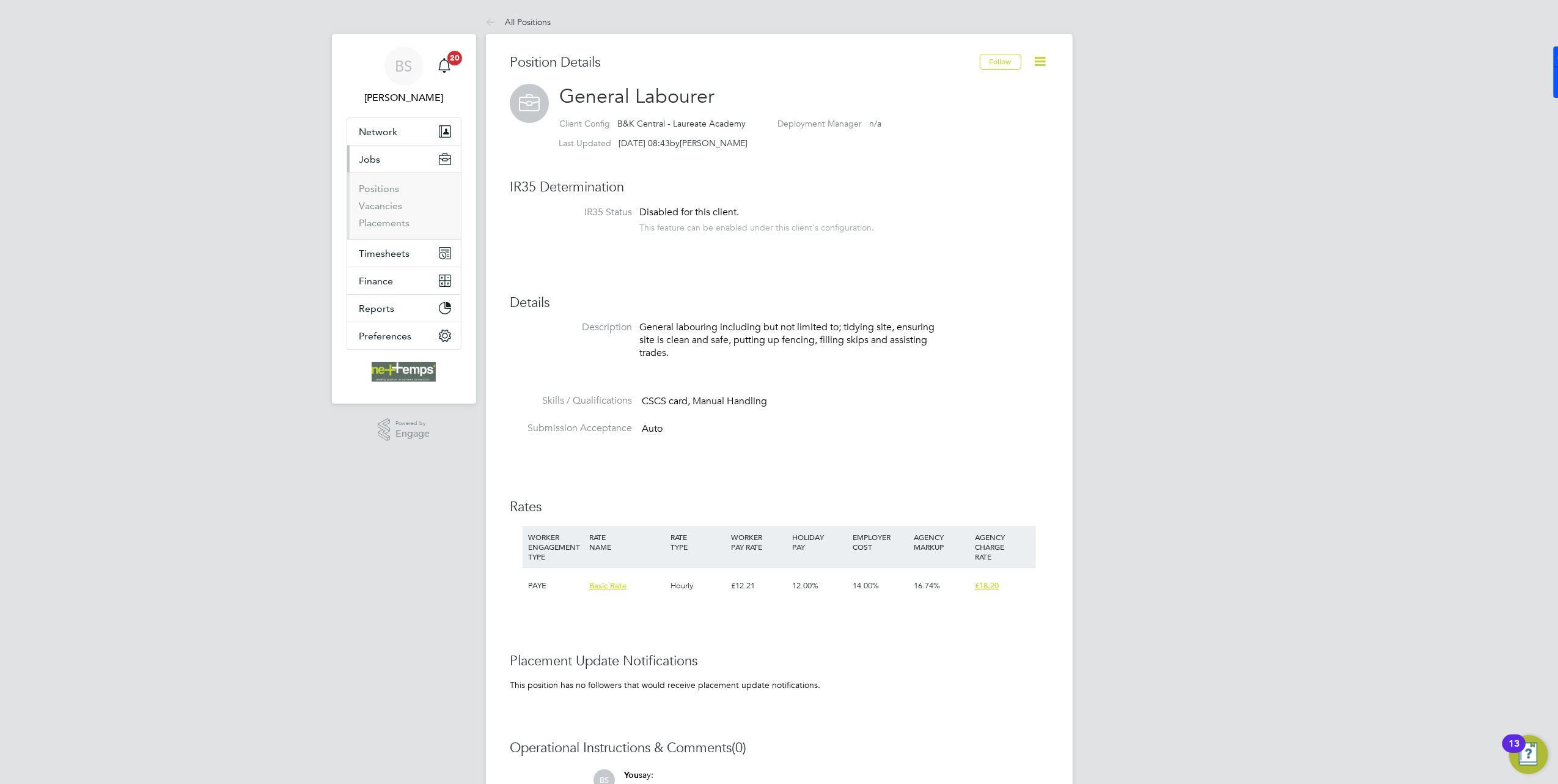
click at [387, 199] on li "Positions" at bounding box center [406, 192] width 92 height 17
click at [384, 208] on link "Vacancies" at bounding box center [381, 205] width 43 height 11
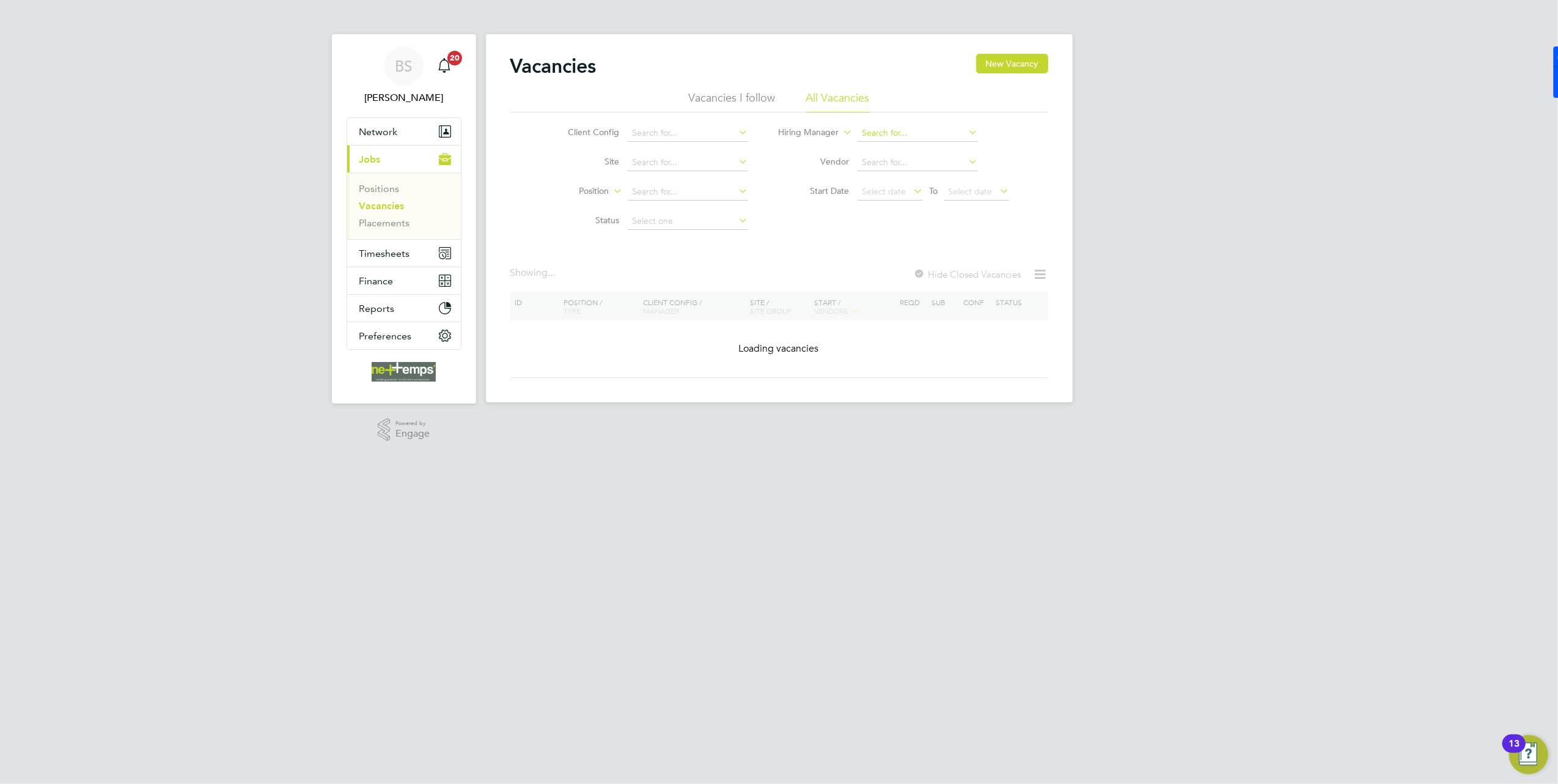
click at [1012, 60] on button "New Vacancy" at bounding box center [1012, 63] width 72 height 19
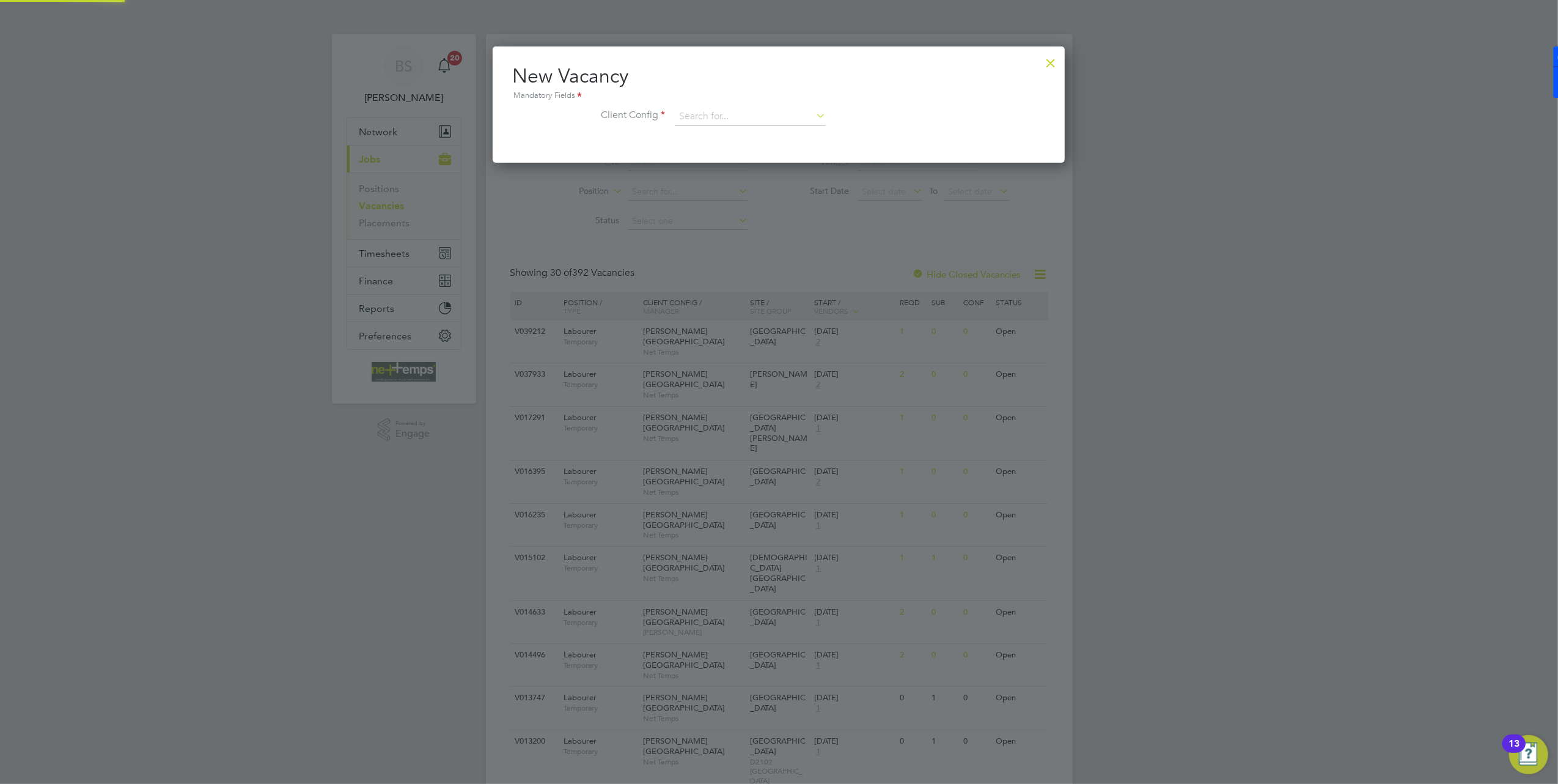
scroll to position [116, 573]
click at [739, 118] on input at bounding box center [750, 117] width 151 height 19
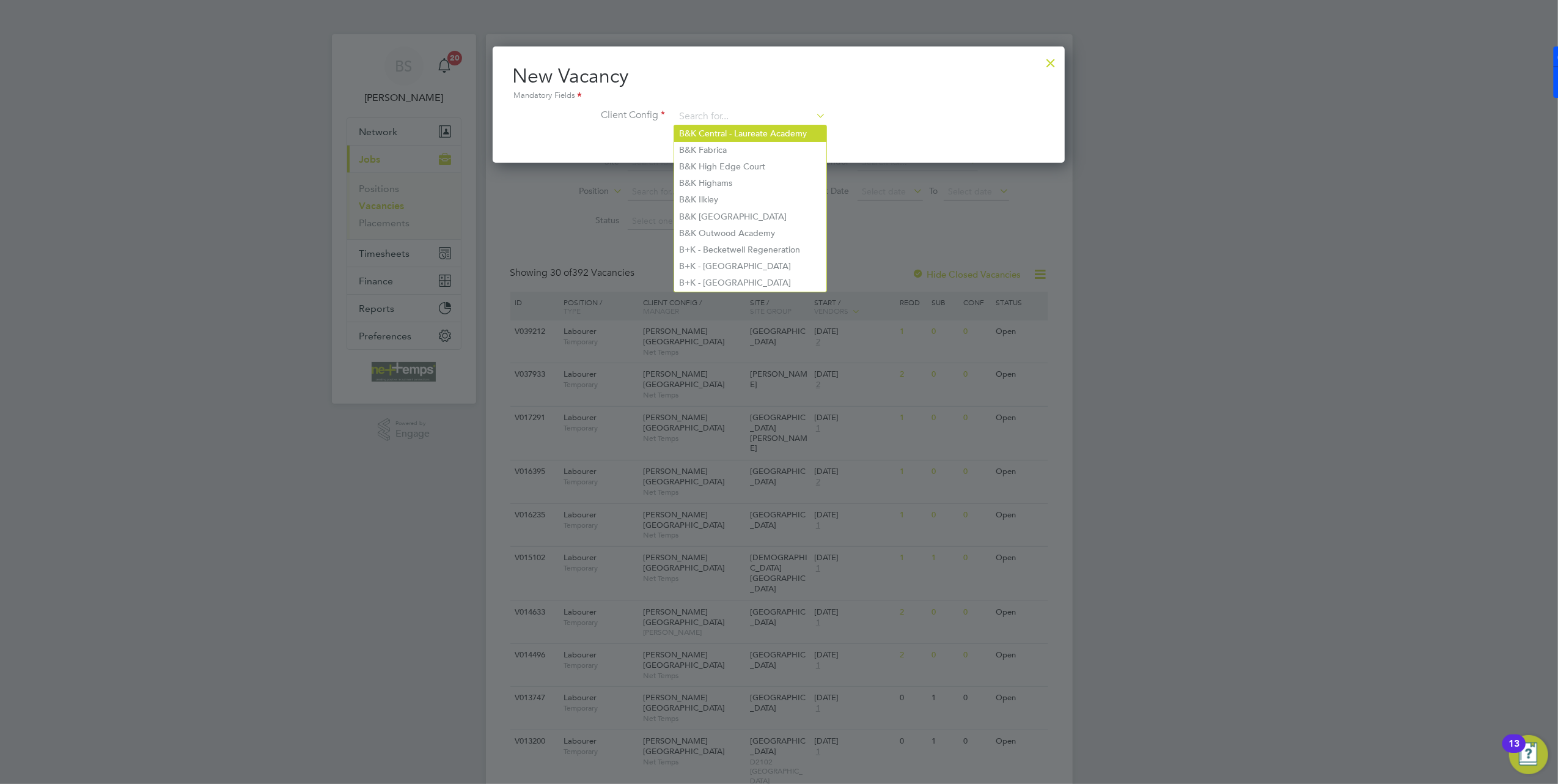
click at [735, 136] on li "B&K Central - Laureate Academy" at bounding box center [750, 134] width 152 height 17
type input "B&K Central - Laureate Academy"
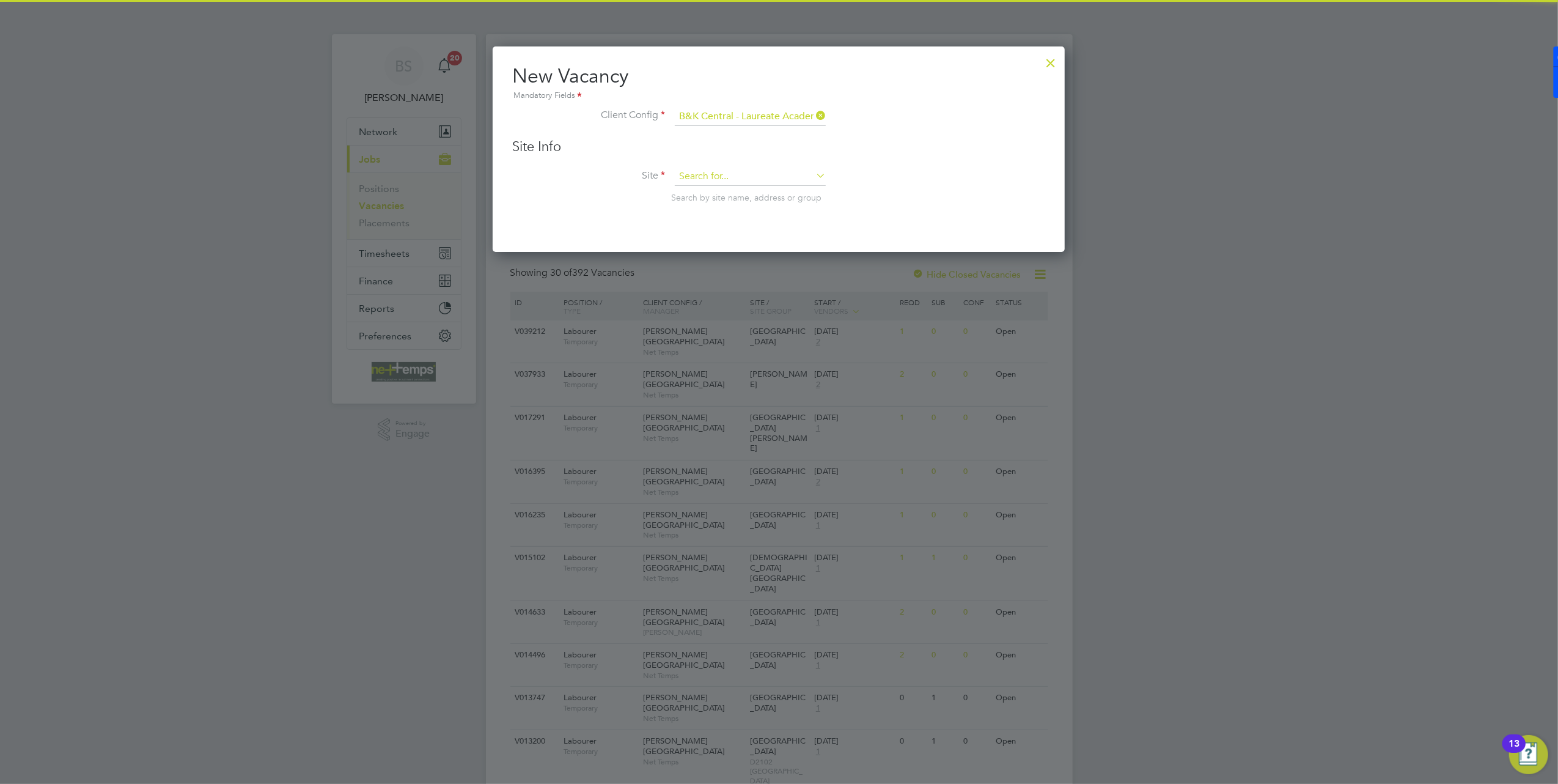
click at [729, 171] on input at bounding box center [750, 177] width 151 height 19
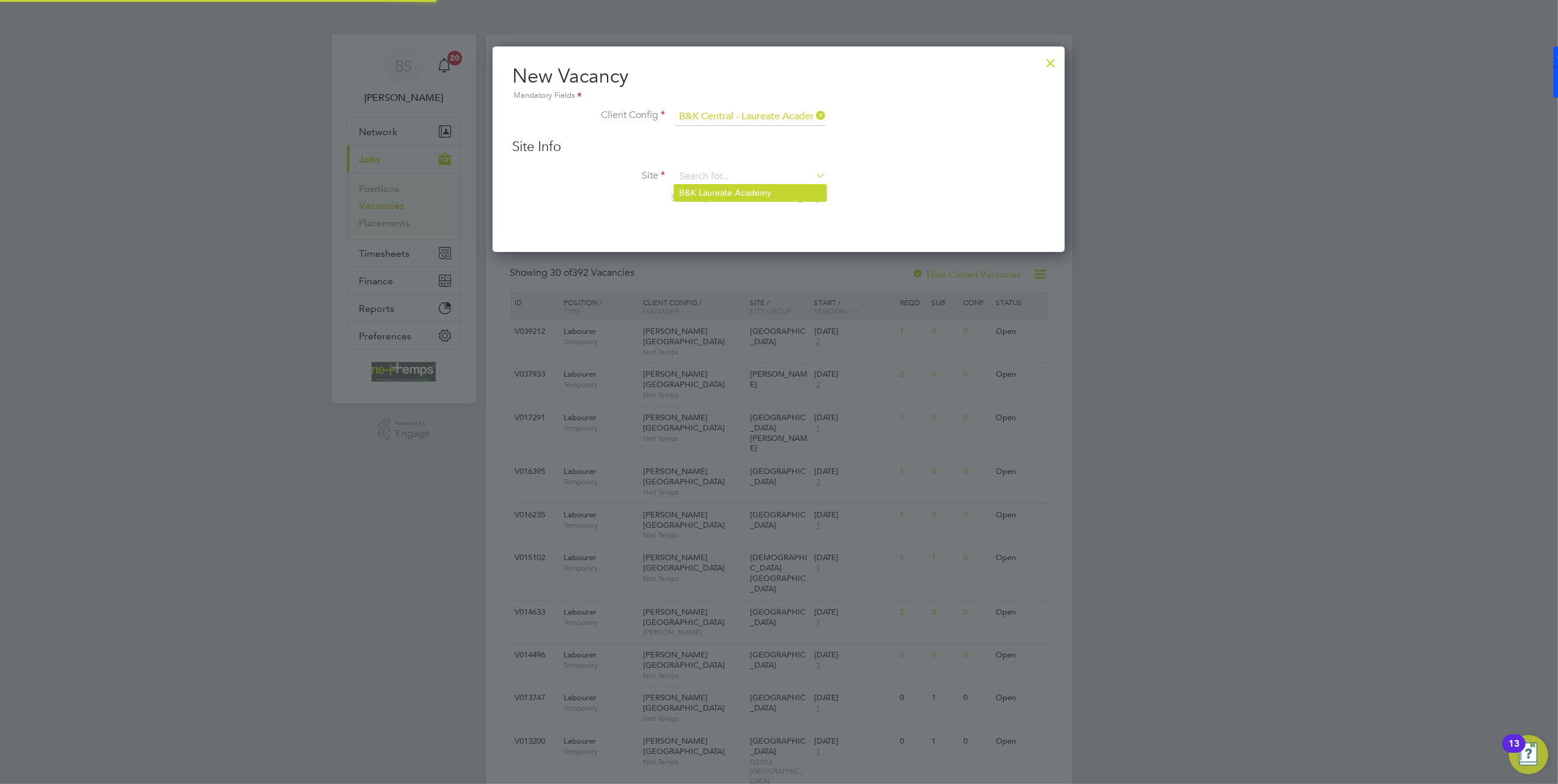
click at [729, 199] on li "B&K Laureate Academy" at bounding box center [750, 192] width 152 height 17
type input "B&K Laureate Academy"
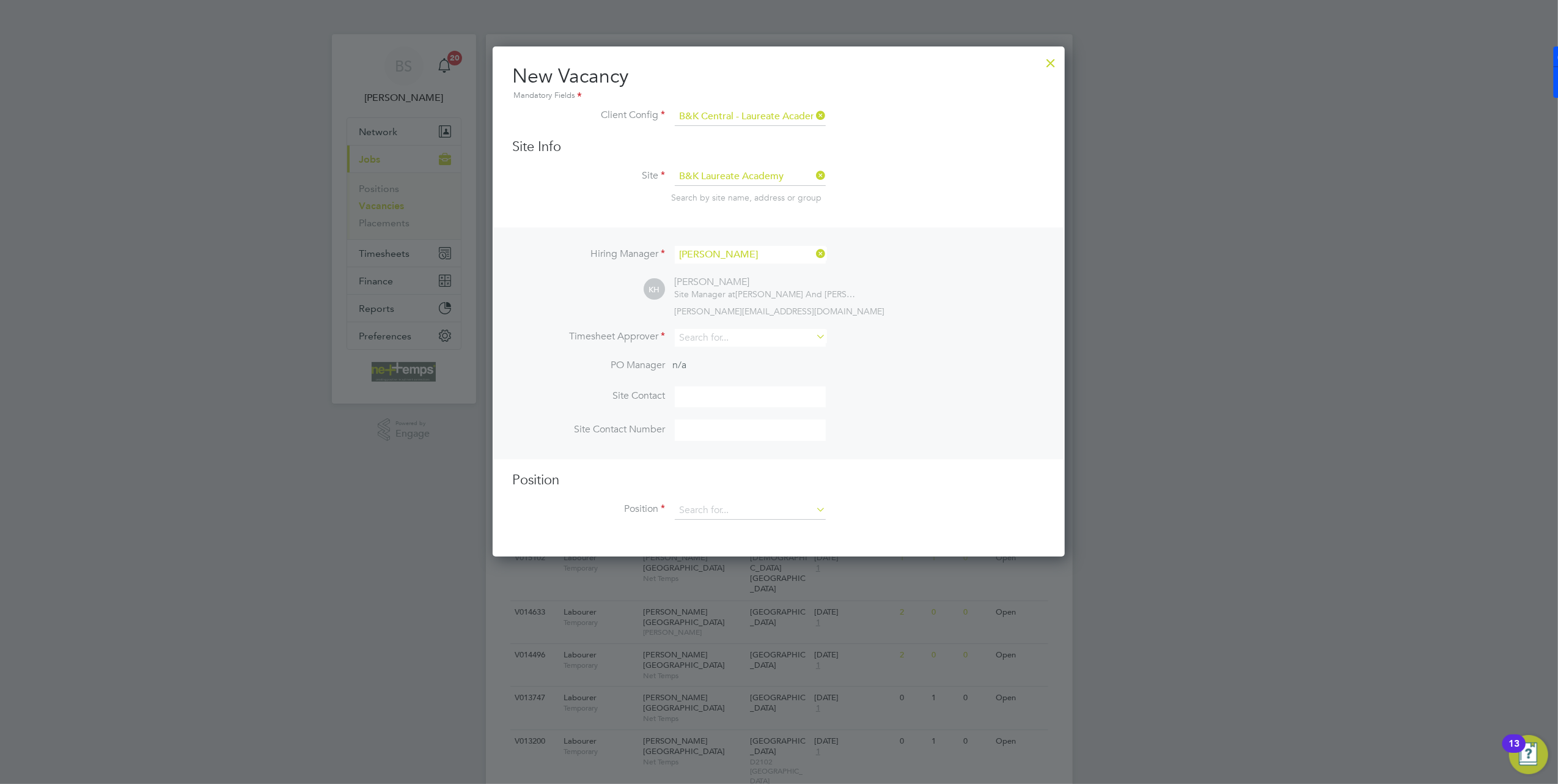
scroll to position [508, 573]
click at [712, 337] on input at bounding box center [750, 337] width 151 height 18
click at [717, 348] on li "Phil Hawley" at bounding box center [750, 352] width 152 height 17
type input "[PERSON_NAME]"
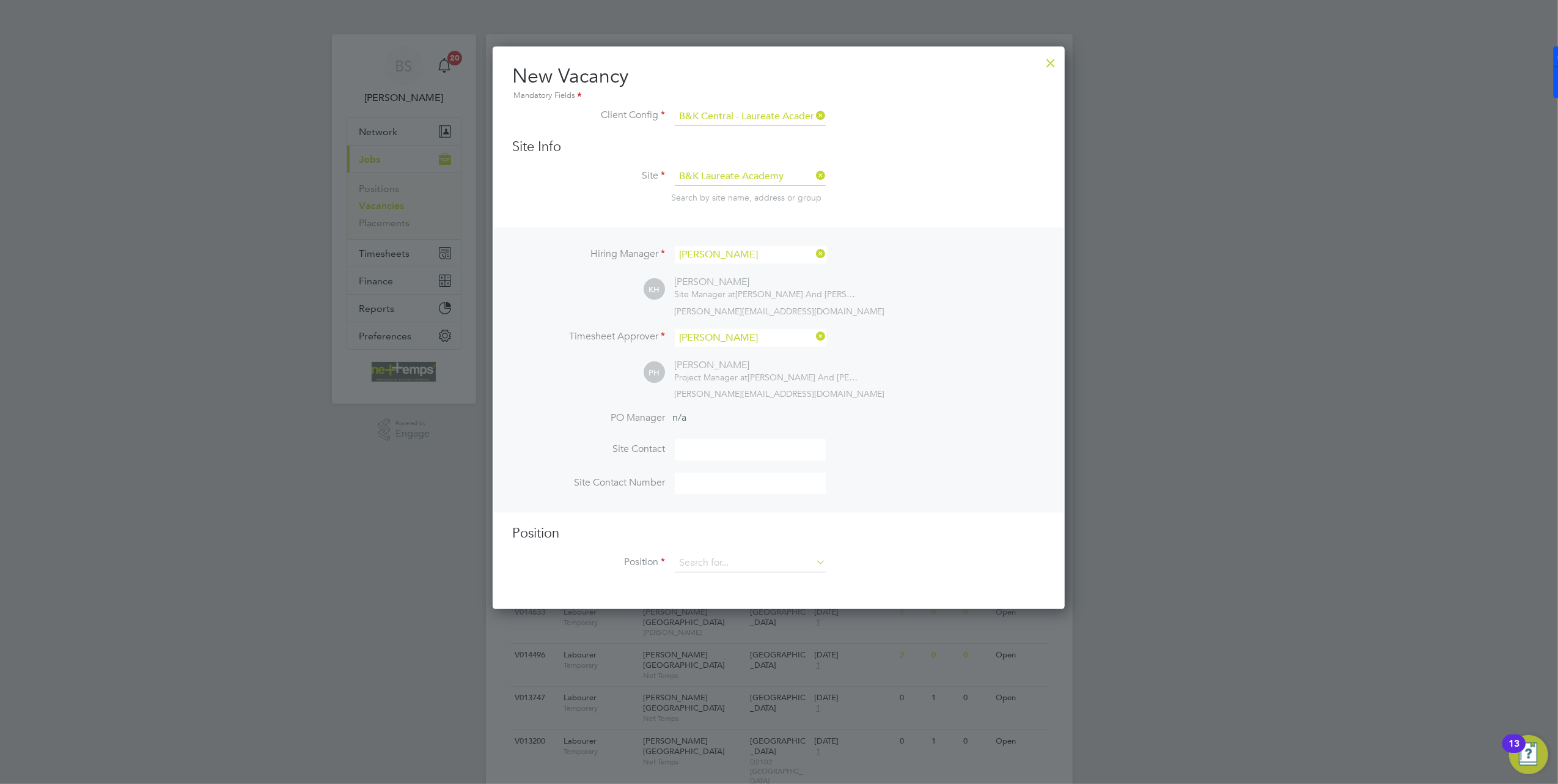
scroll to position [162, 0]
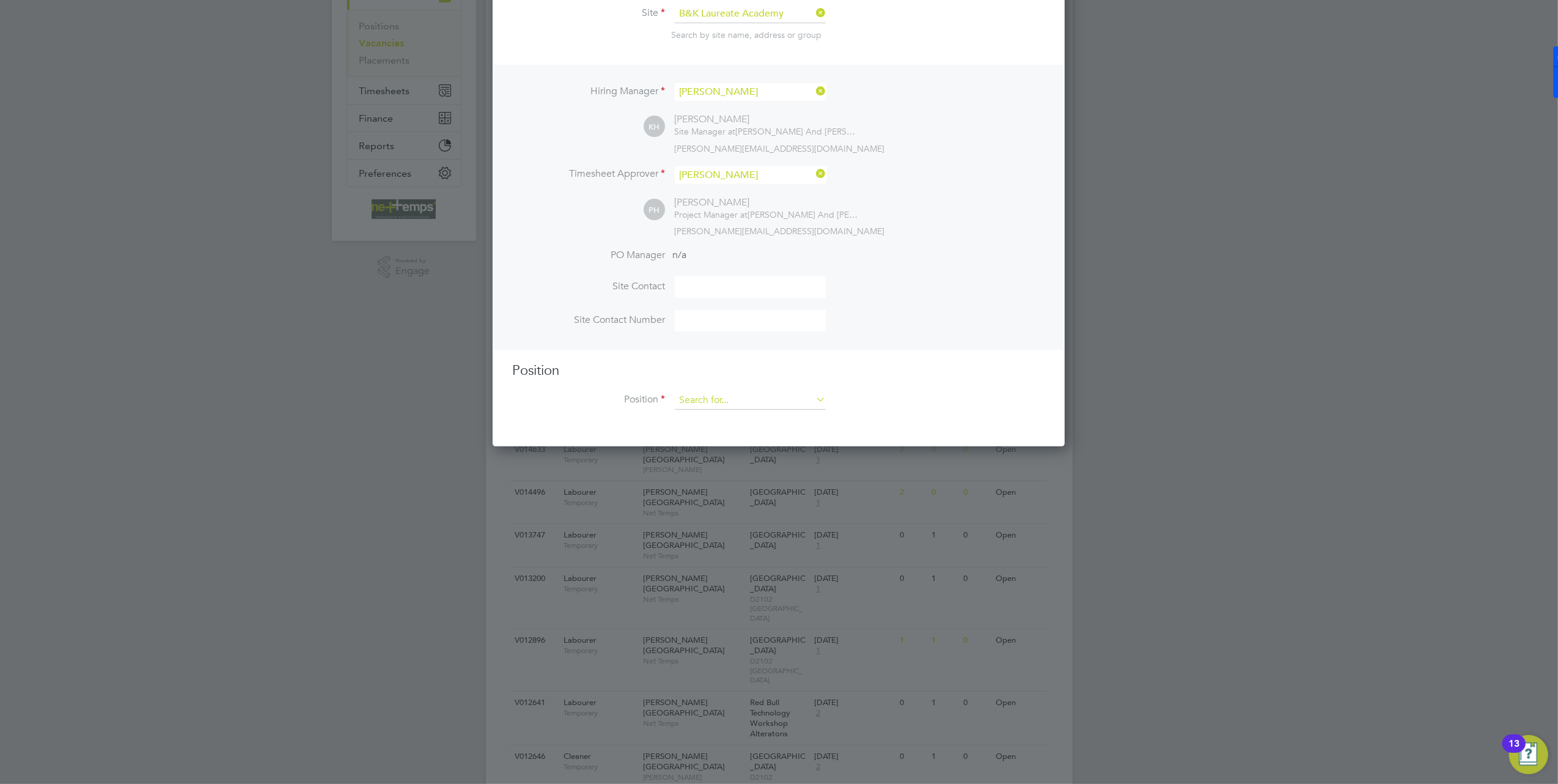
click at [766, 400] on input at bounding box center [750, 401] width 151 height 19
click at [769, 421] on li "General Labourer" at bounding box center [750, 415] width 152 height 17
type input "General Labourer"
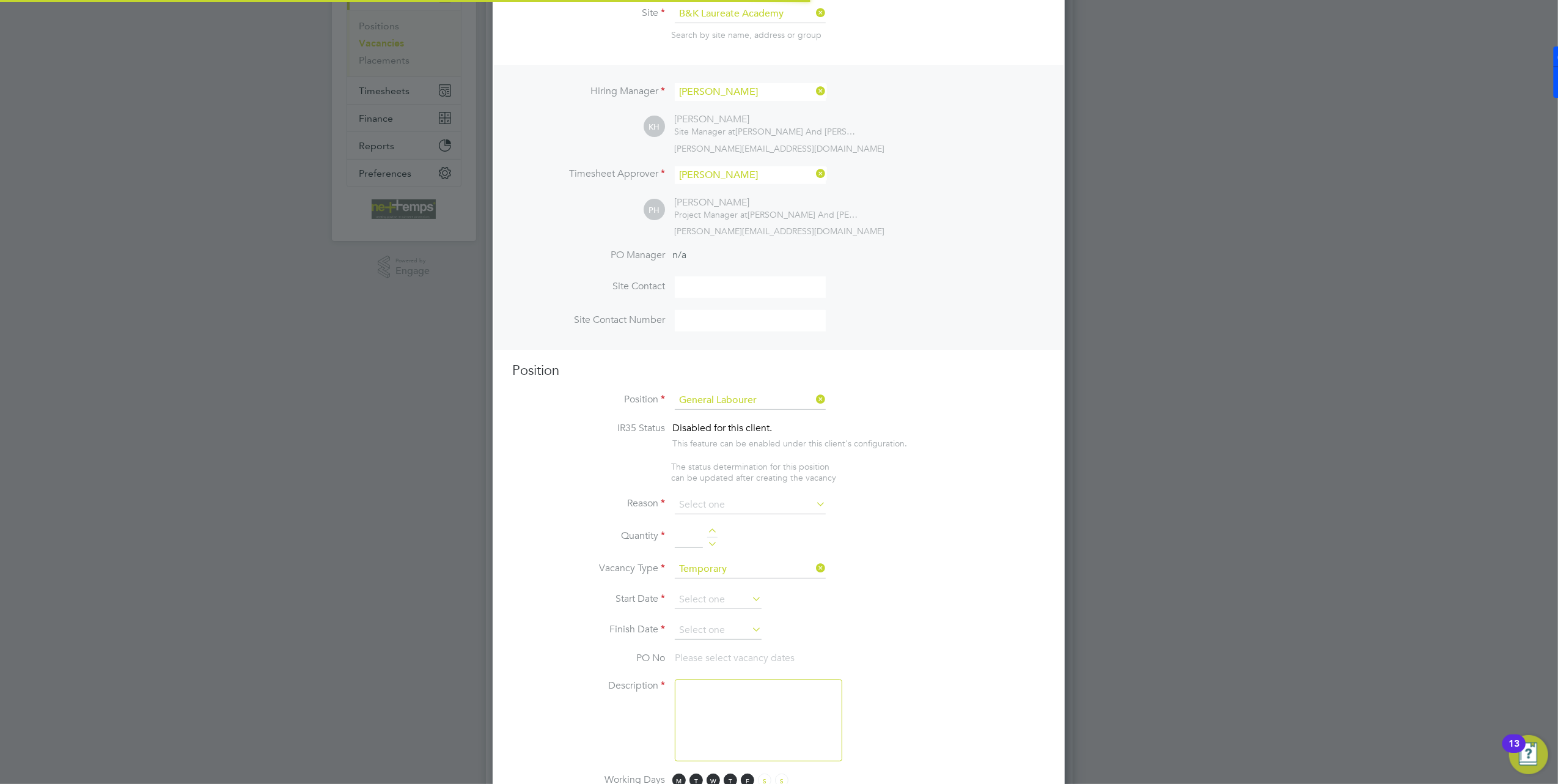
scroll to position [6, 6]
type textarea "General labouring including but not limited to; tidying site, ensuring site is …"
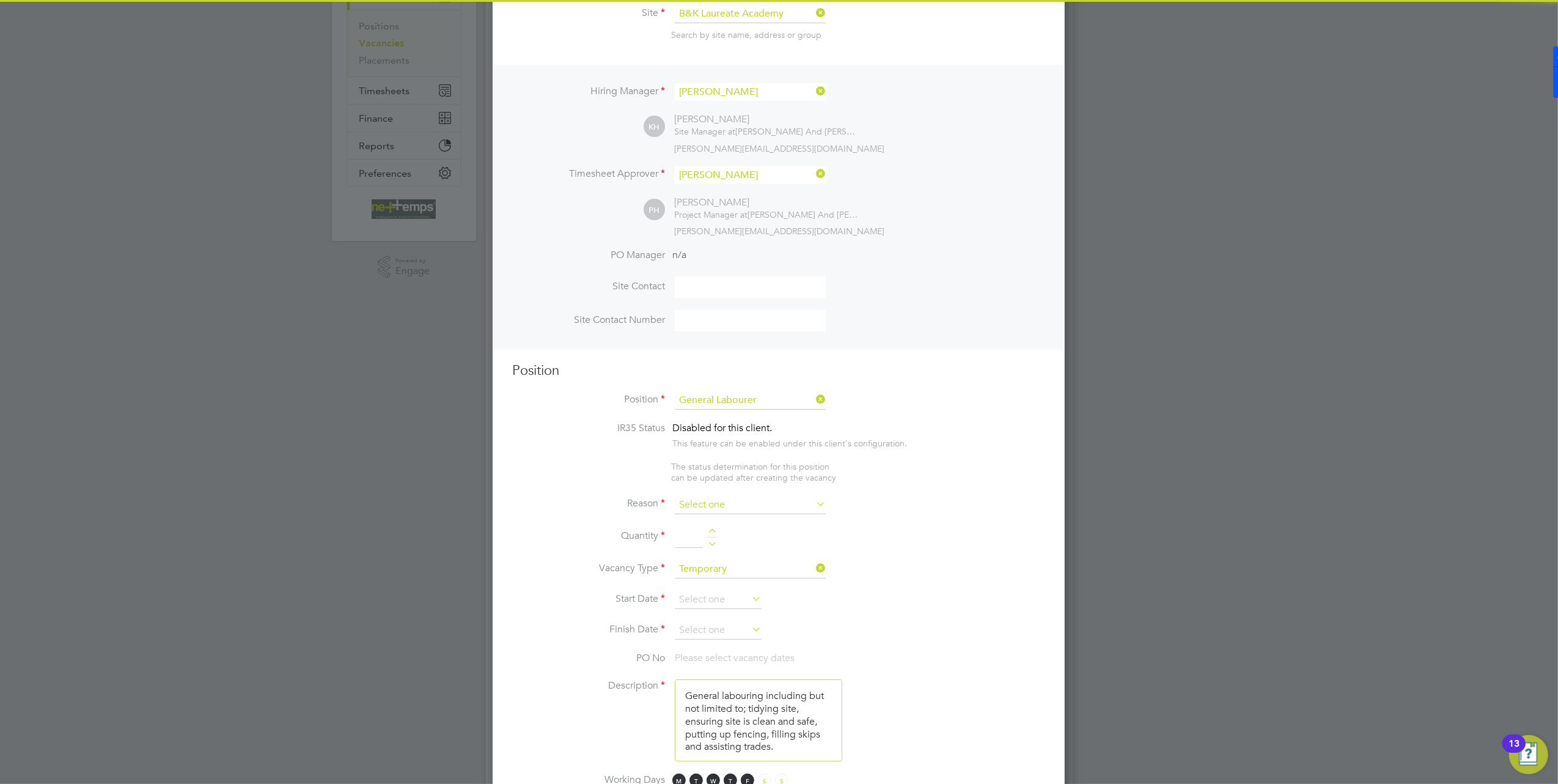
click at [759, 496] on input at bounding box center [750, 505] width 151 height 19
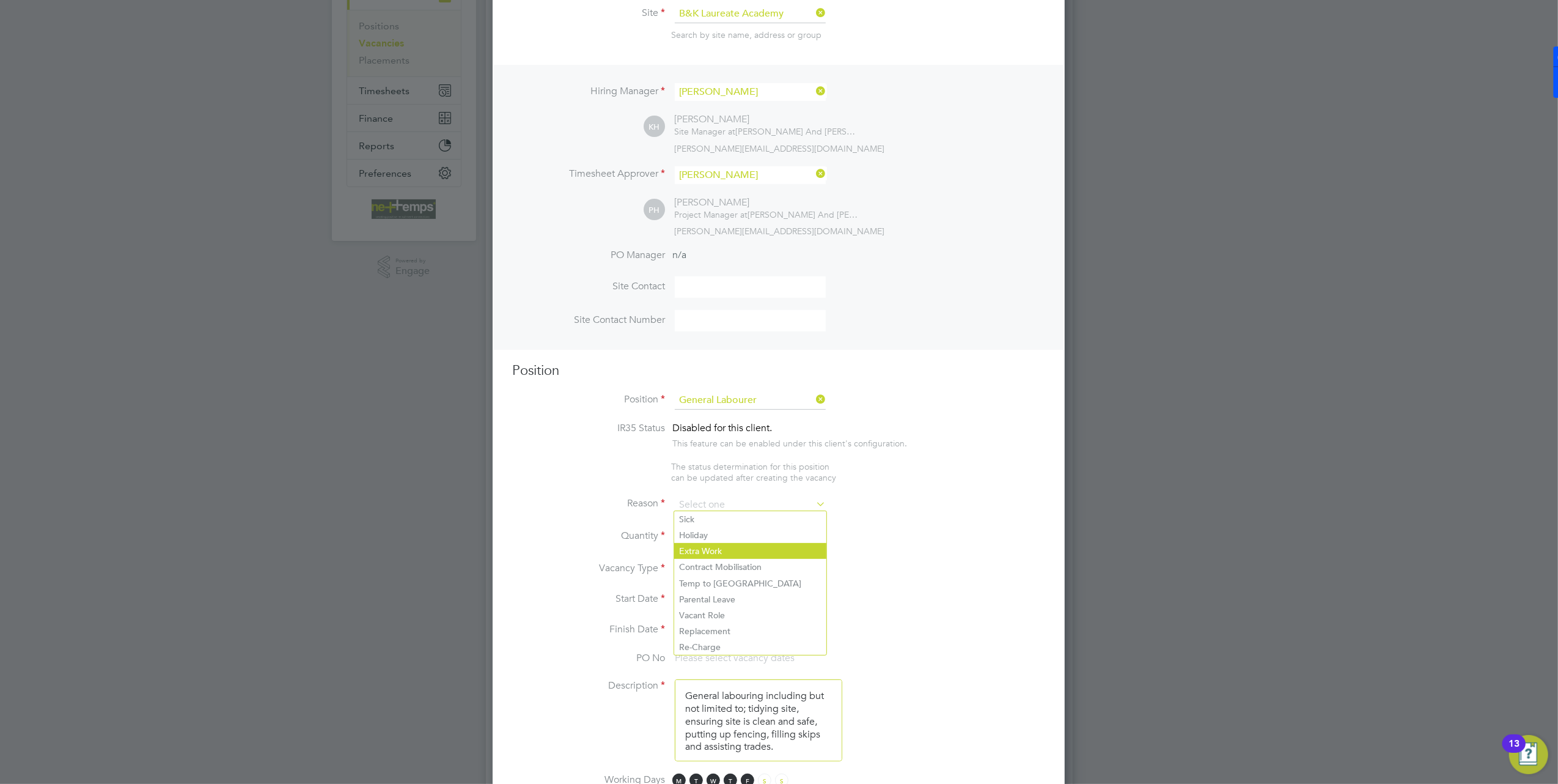
click at [722, 549] on li "Extra Work" at bounding box center [750, 551] width 152 height 16
type input "Extra Work"
click at [1011, 485] on ng-container "IR35 Status Disabled for this client. This feature can be enabled under this cl…" at bounding box center [779, 799] width 533 height 754
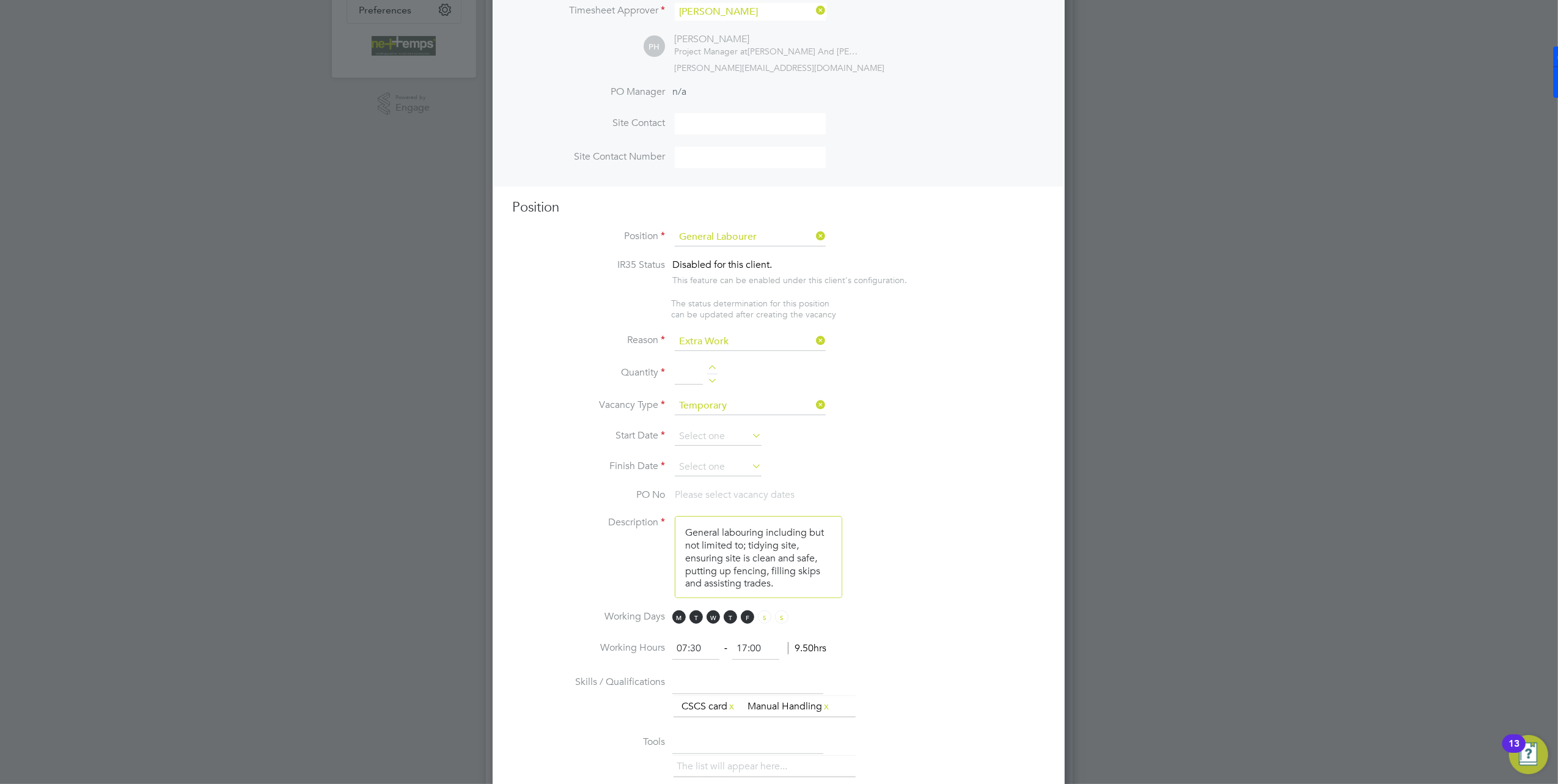
click at [717, 365] on div at bounding box center [712, 369] width 10 height 9
click at [715, 365] on div at bounding box center [712, 369] width 10 height 9
type input "2"
click at [724, 429] on input at bounding box center [718, 437] width 87 height 19
click at [692, 318] on span "25" at bounding box center [695, 306] width 23 height 23
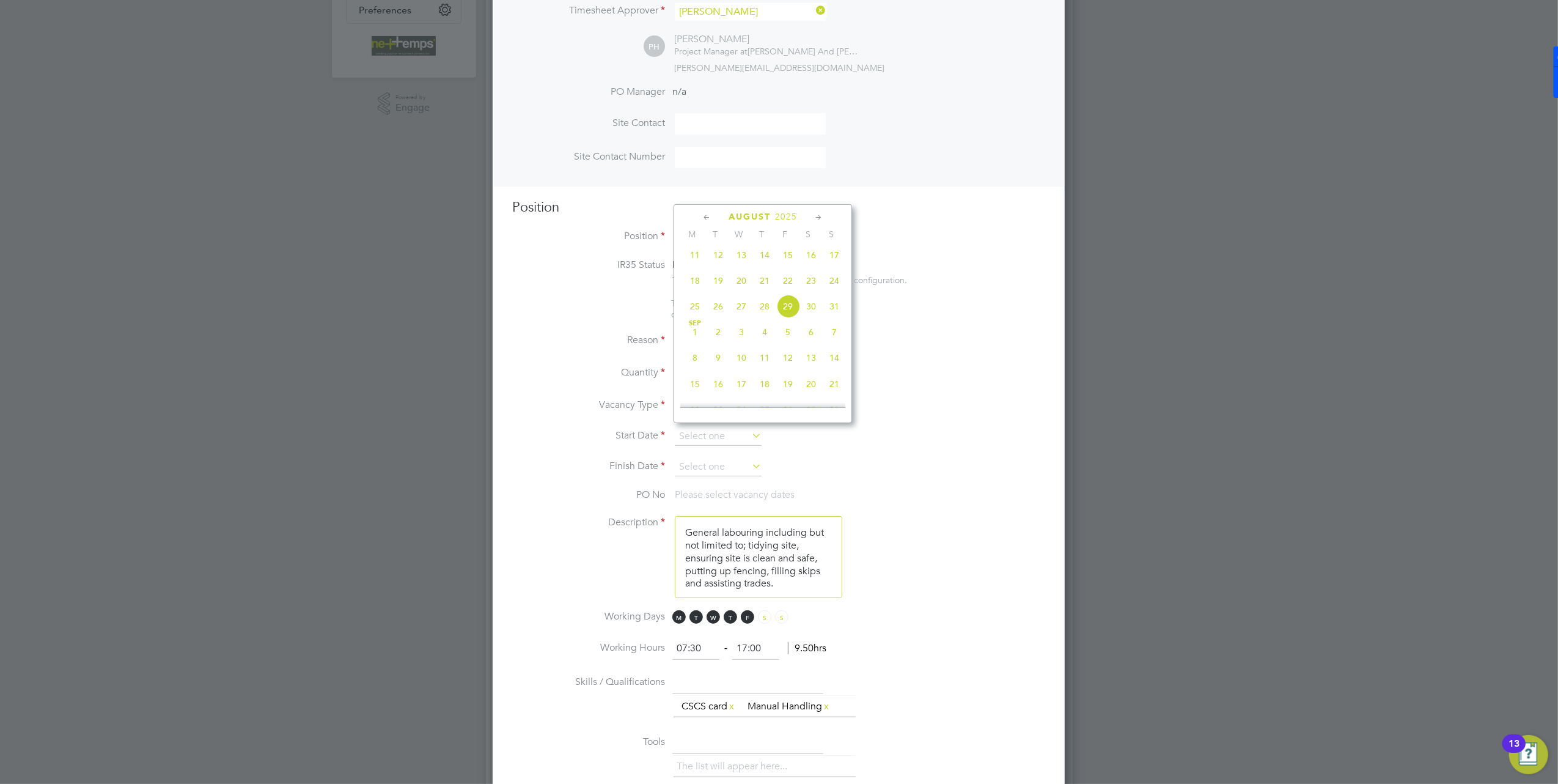
type input "25 Aug 2025"
click at [750, 462] on icon at bounding box center [750, 466] width 0 height 17
click at [837, 349] on span "28" at bounding box center [834, 337] width 23 height 23
type input "28 Dec 2025"
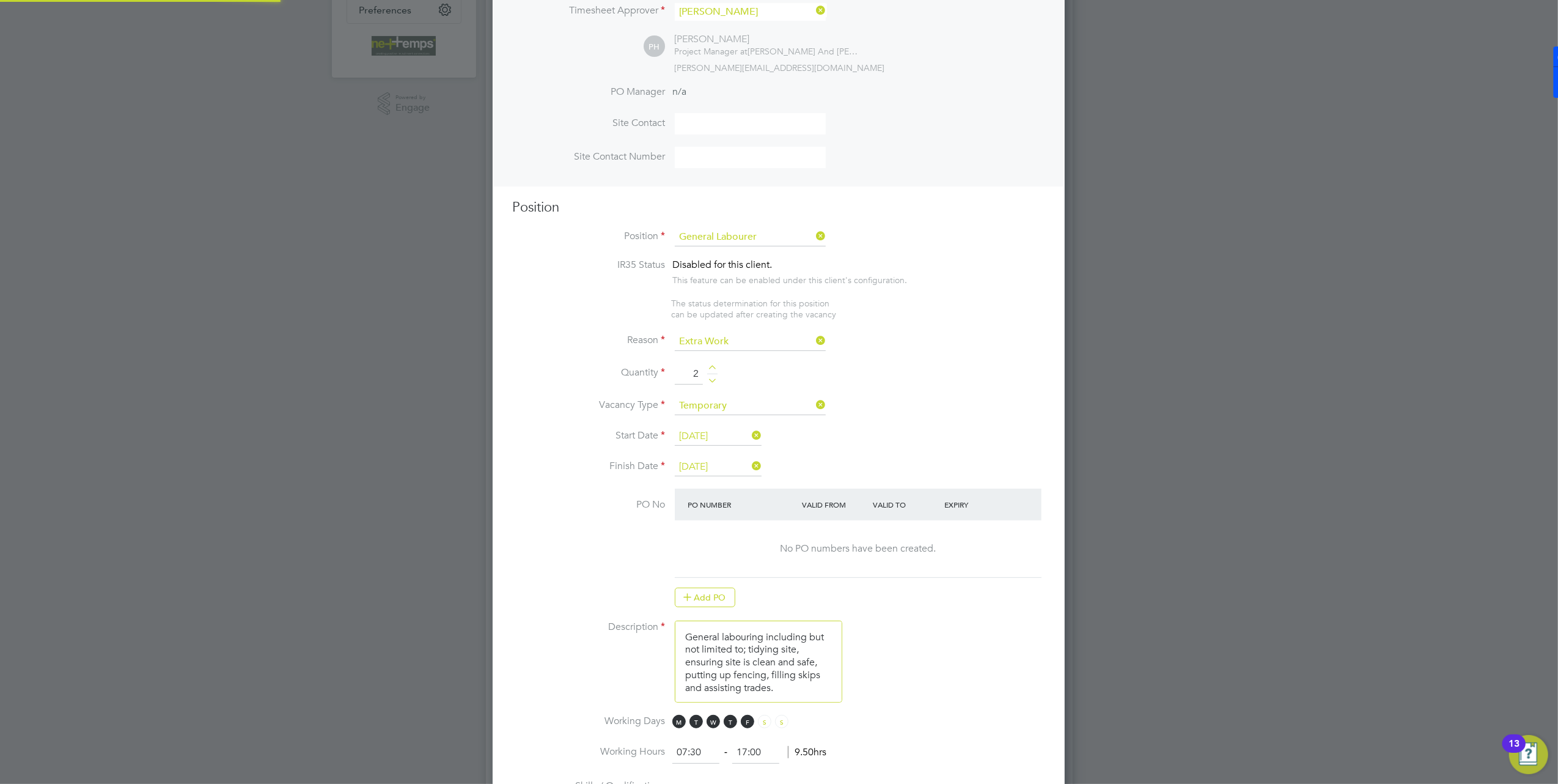
click at [941, 357] on li "Reason Extra Work" at bounding box center [779, 347] width 533 height 31
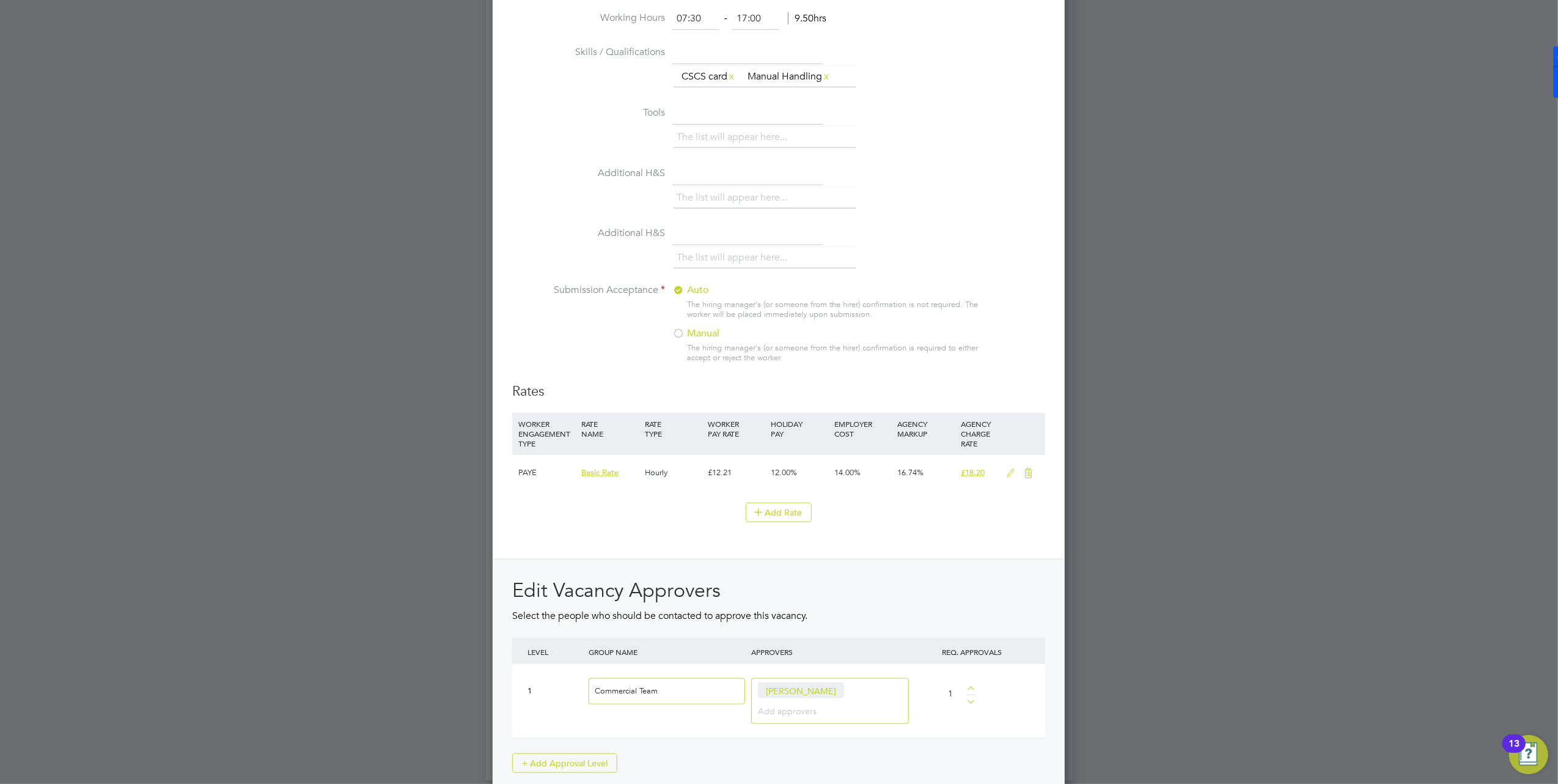
click at [1008, 468] on icon at bounding box center [1010, 473] width 15 height 10
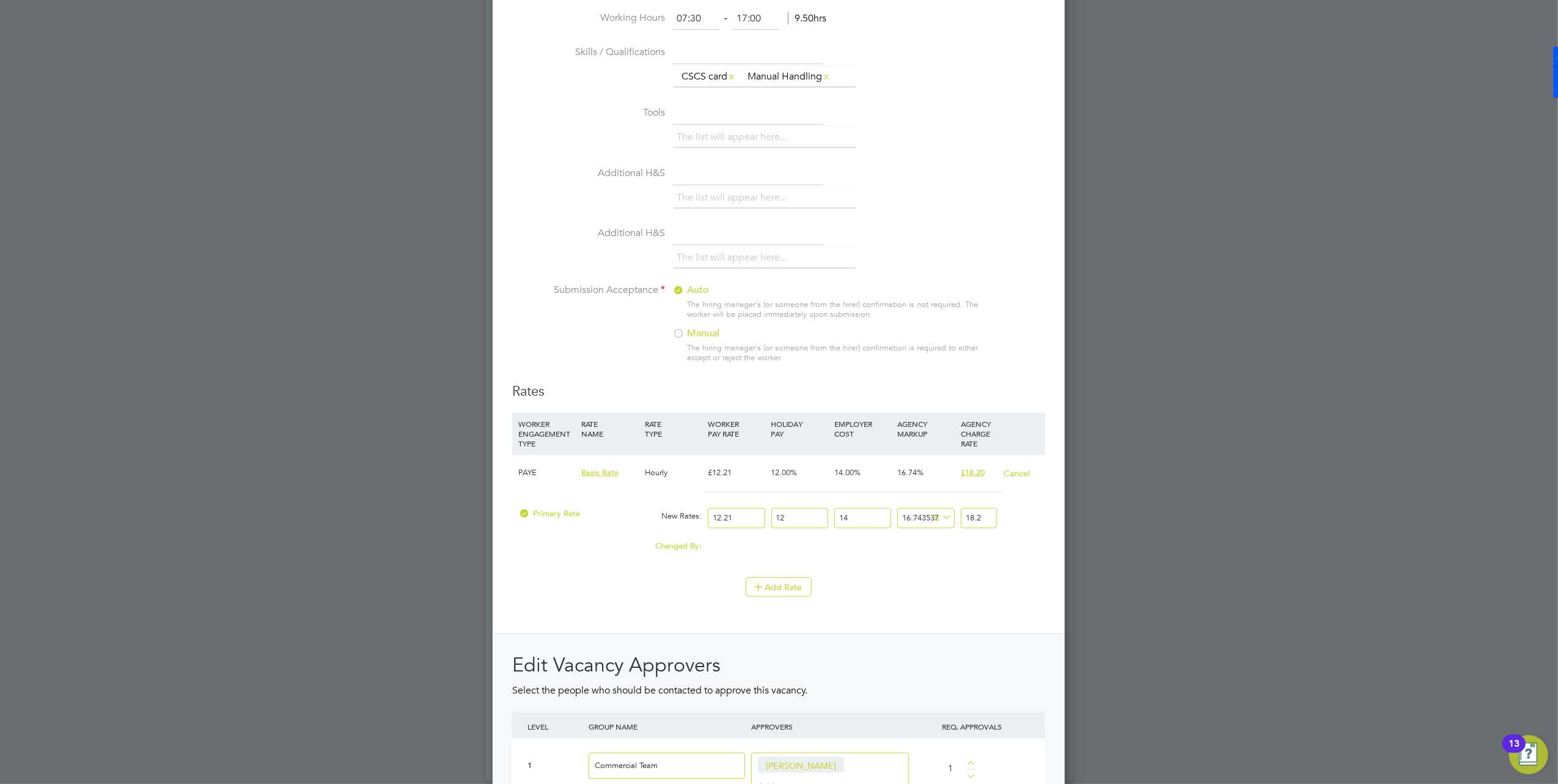
scroll to position [1989, 573]
drag, startPoint x: 736, startPoint y: 517, endPoint x: 686, endPoint y: 521, distance: 50.2
click at [686, 521] on div "Primary Rate New Rates: 12.21 12 n/a 14 n/a 16.743537796169374 0 % 18.2" at bounding box center [779, 518] width 533 height 32
type input "1"
type input "1.4905814905814905"
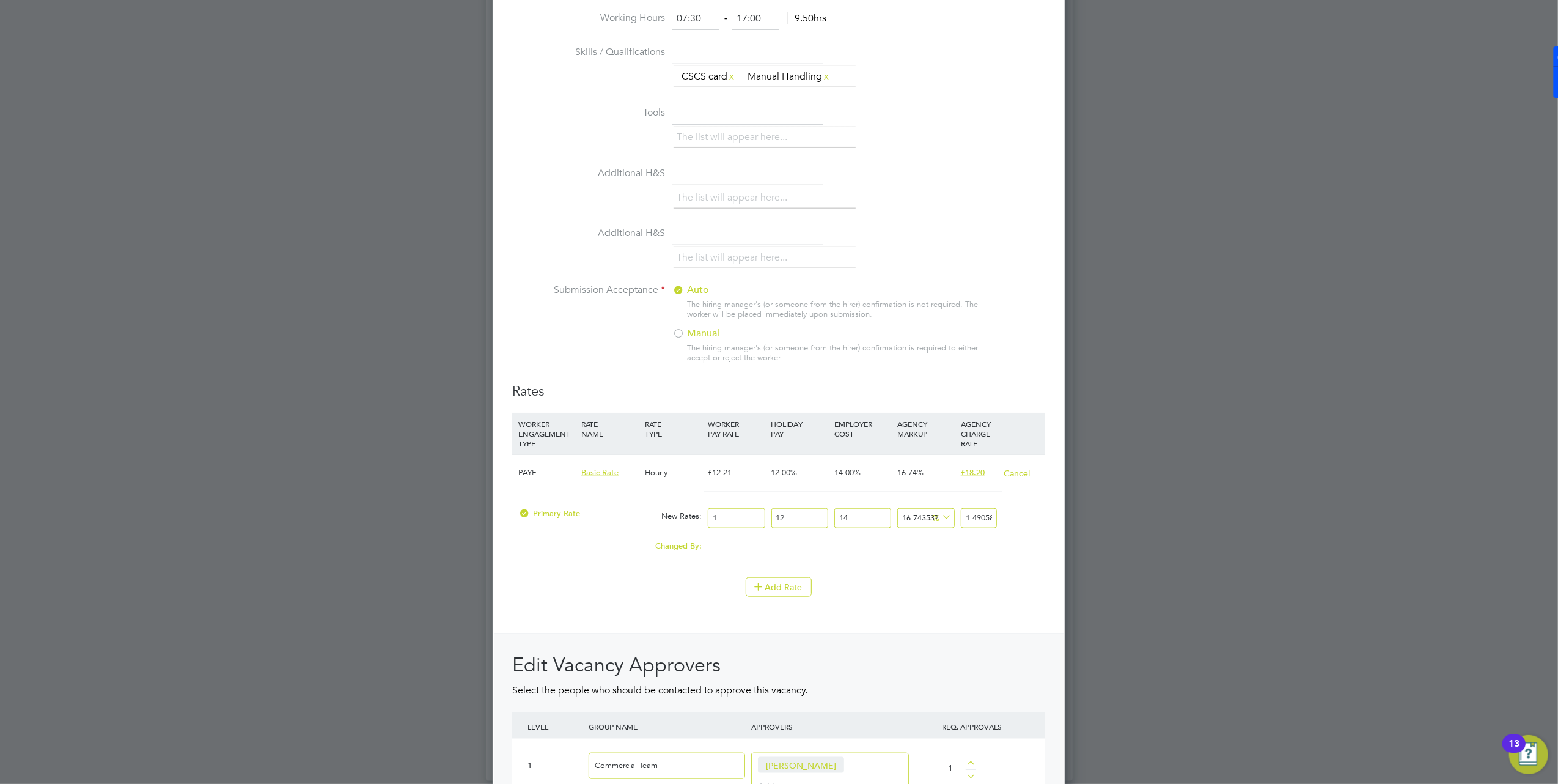
type input "16"
type input "23.849303849303848"
type input "16.1"
type input "23.998361998361997"
type input "16.10"
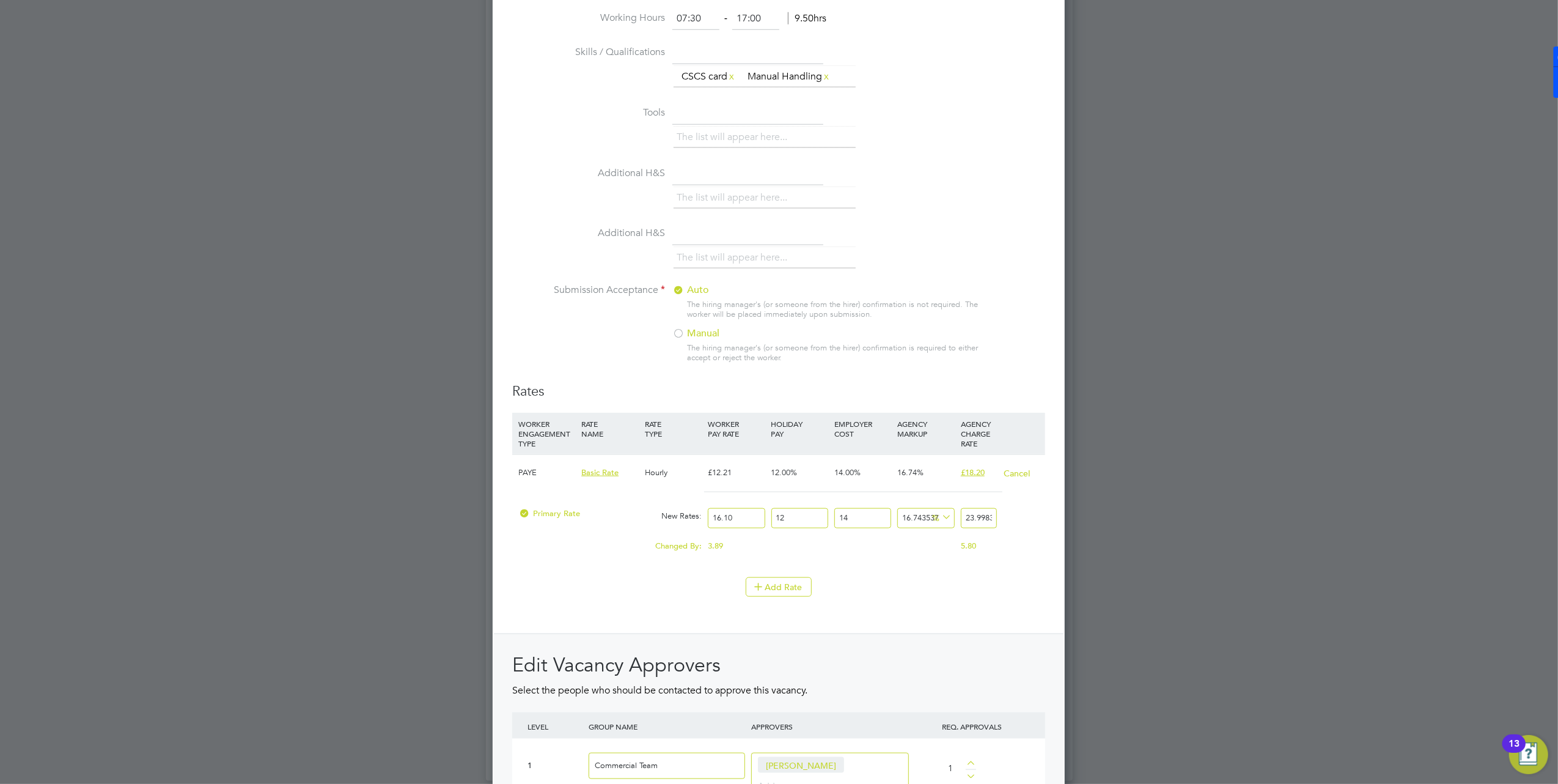
scroll to position [0, 52]
drag, startPoint x: 966, startPoint y: 512, endPoint x: 1094, endPoint y: 509, distance: 128.0
type input "-95.13535391273214"
type input "1"
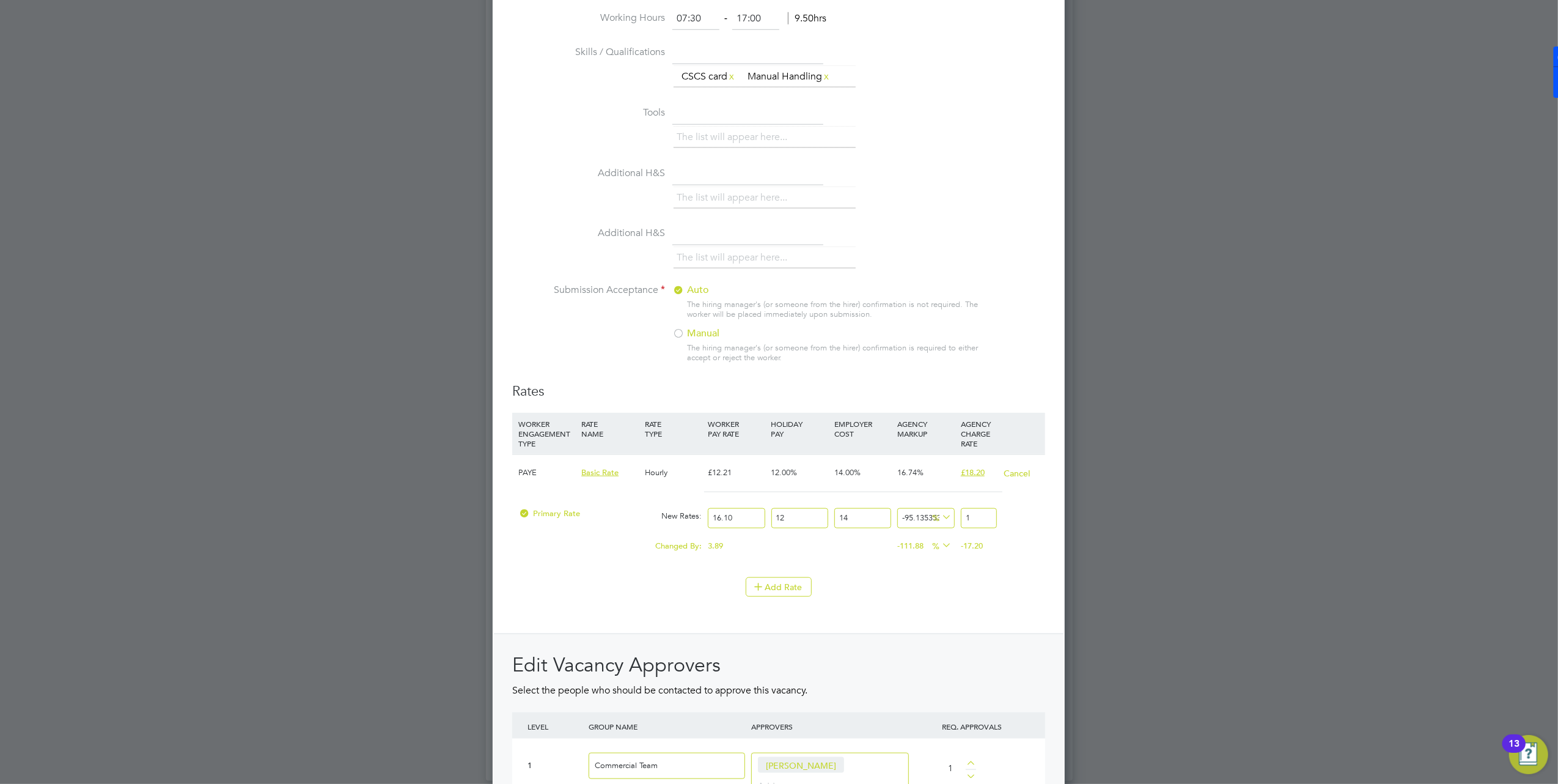
type input "-12.436370429178536"
type input "18"
type input "-10.976976602998178"
type input "18.30"
click at [648, 593] on div "Add Rate" at bounding box center [779, 587] width 533 height 19
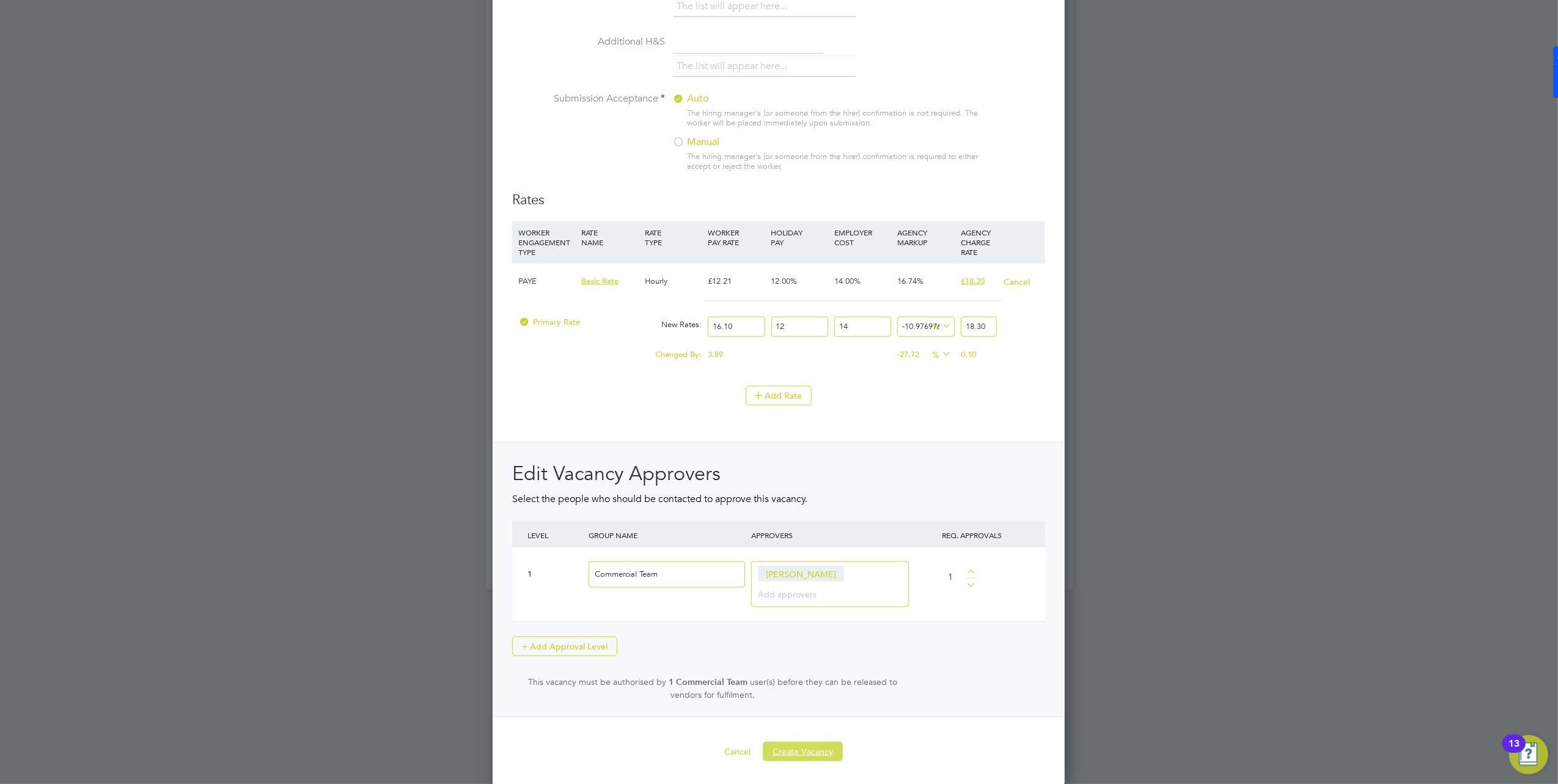
click at [805, 749] on button "Create Vacancy" at bounding box center [803, 751] width 80 height 19
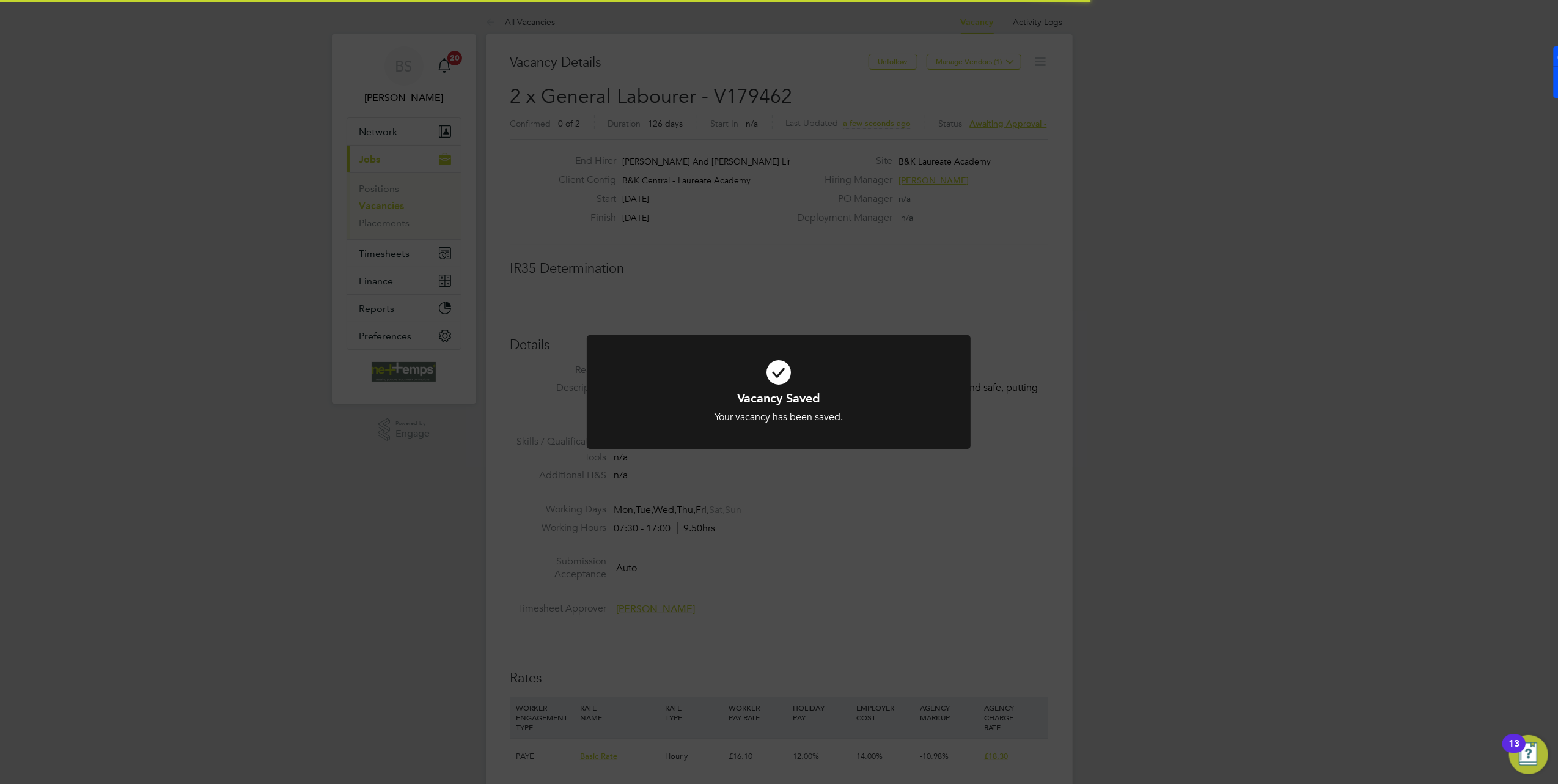
scroll to position [6, 6]
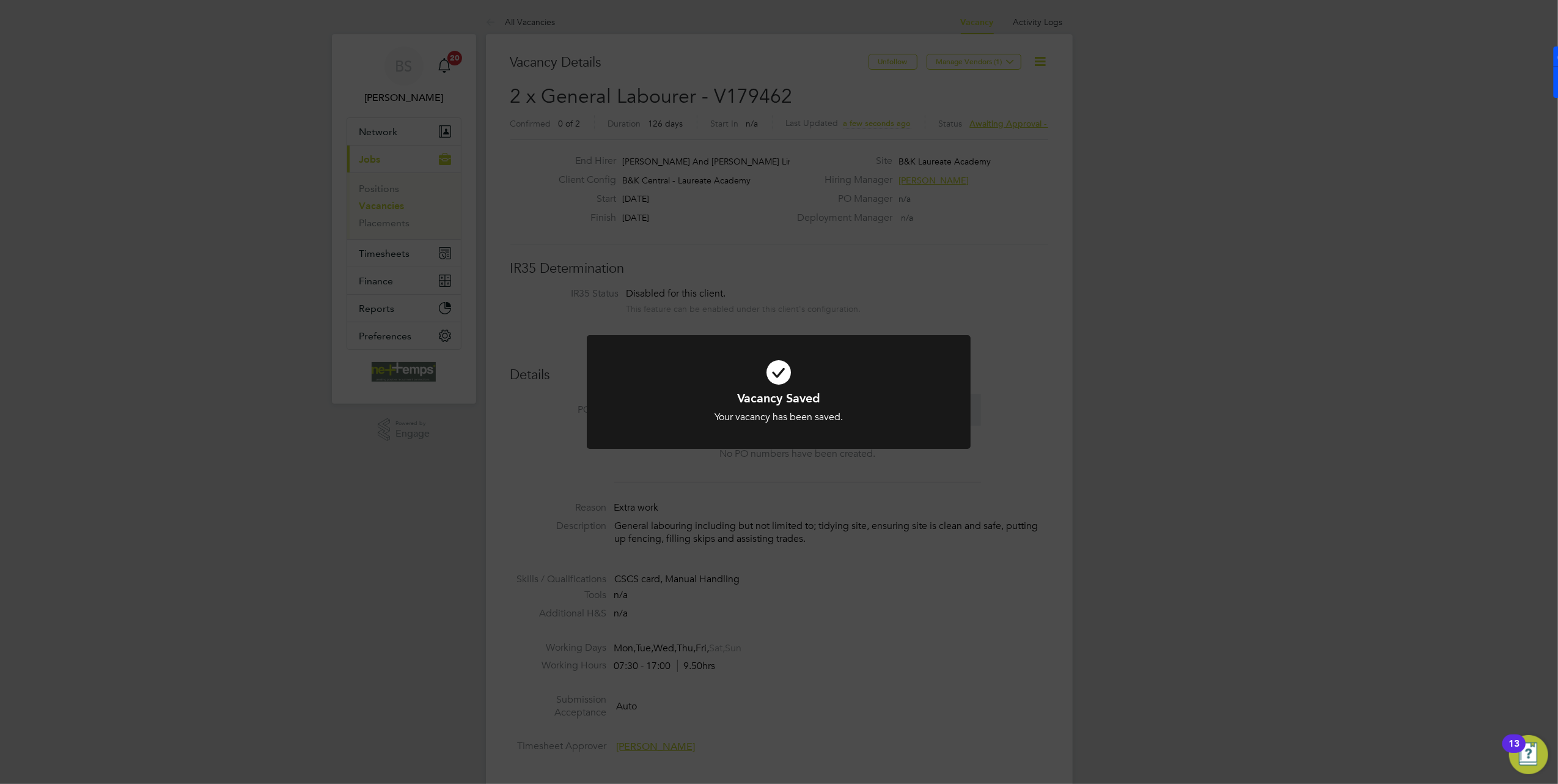
click at [538, 20] on div "Vacancy Saved Your vacancy has been saved. Cancel Okay" at bounding box center [779, 392] width 1558 height 784
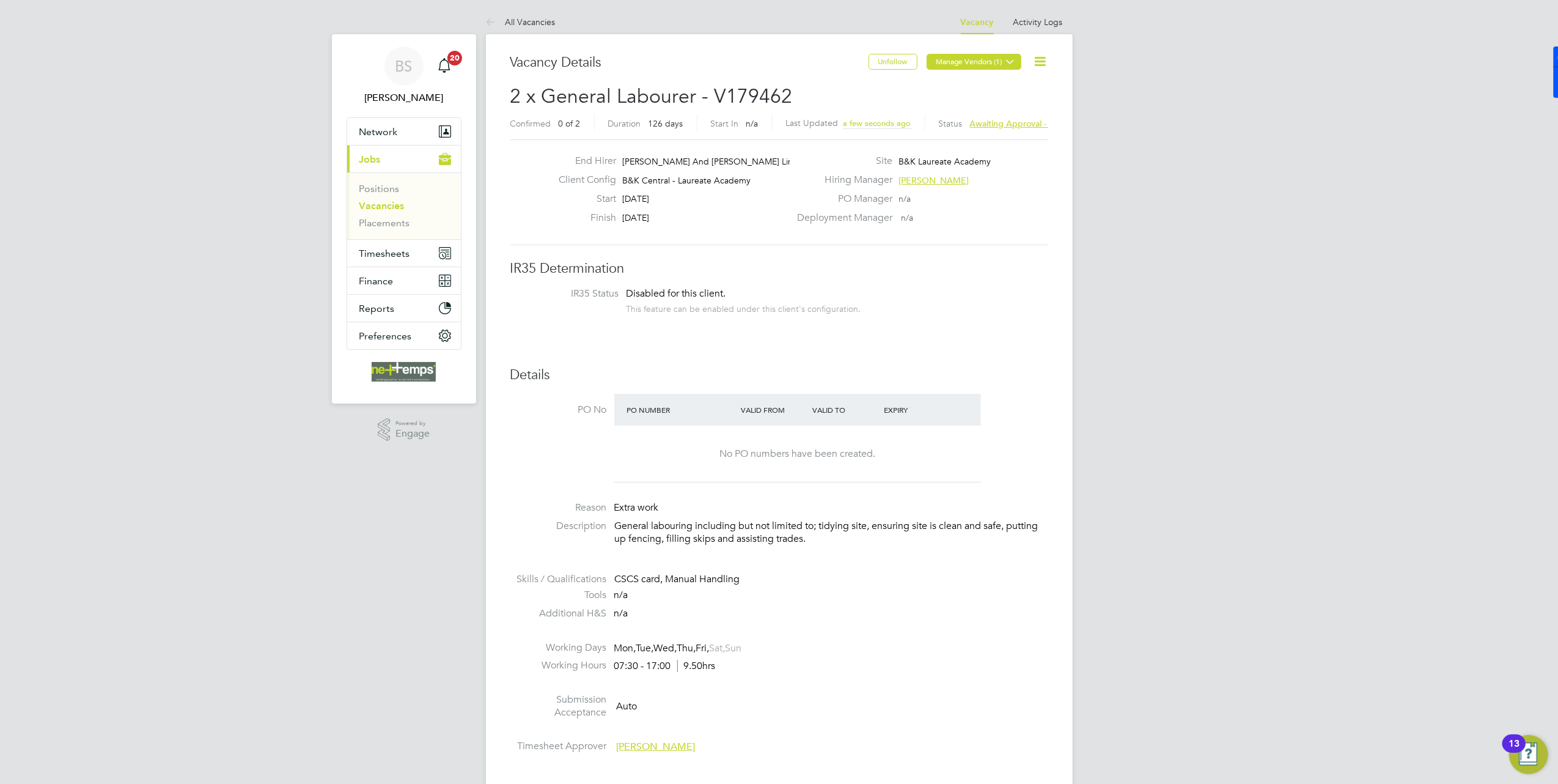
click at [966, 64] on button "Manage Vendors (1)" at bounding box center [974, 62] width 95 height 16
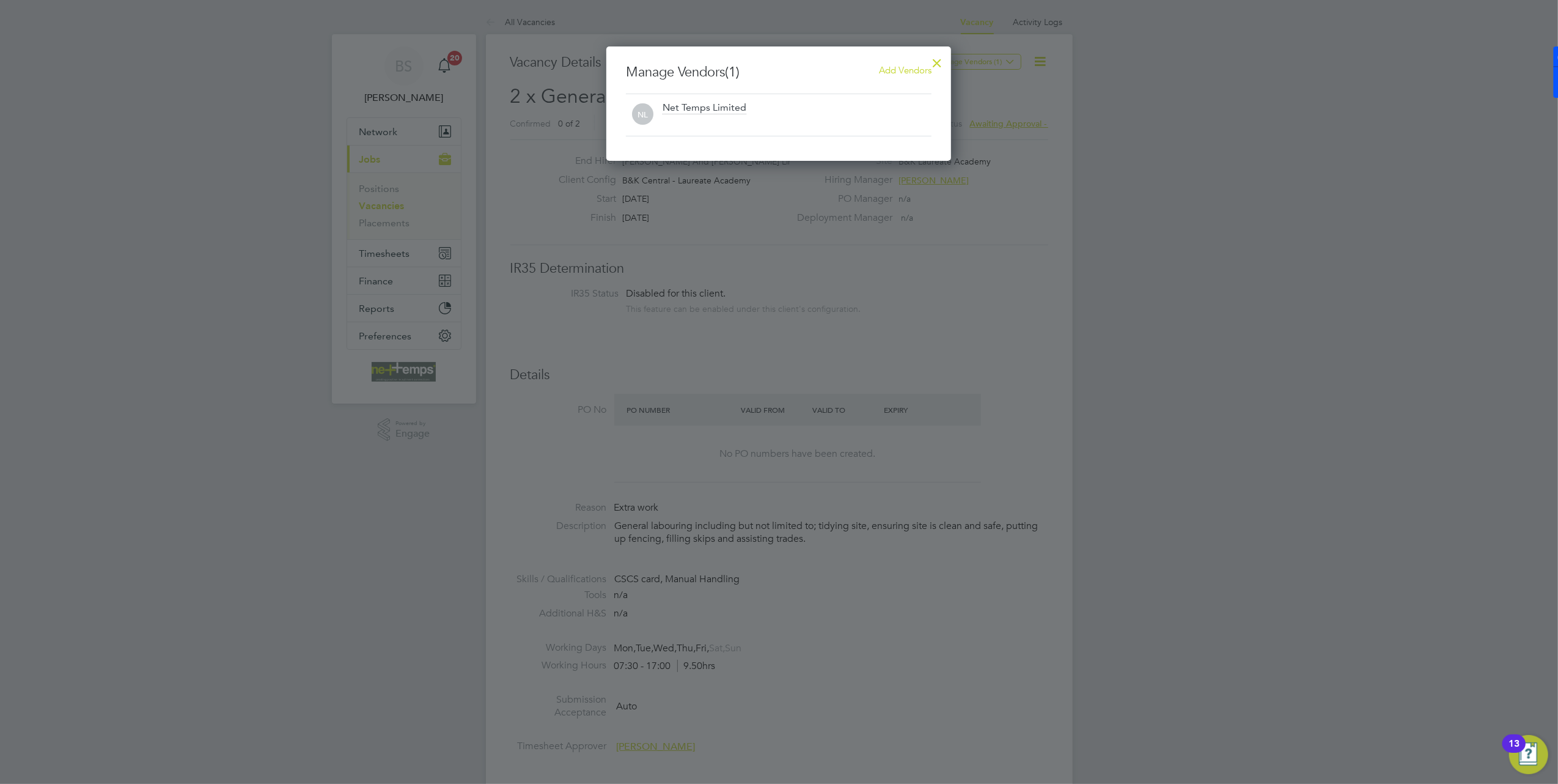
click at [936, 60] on div at bounding box center [937, 60] width 22 height 22
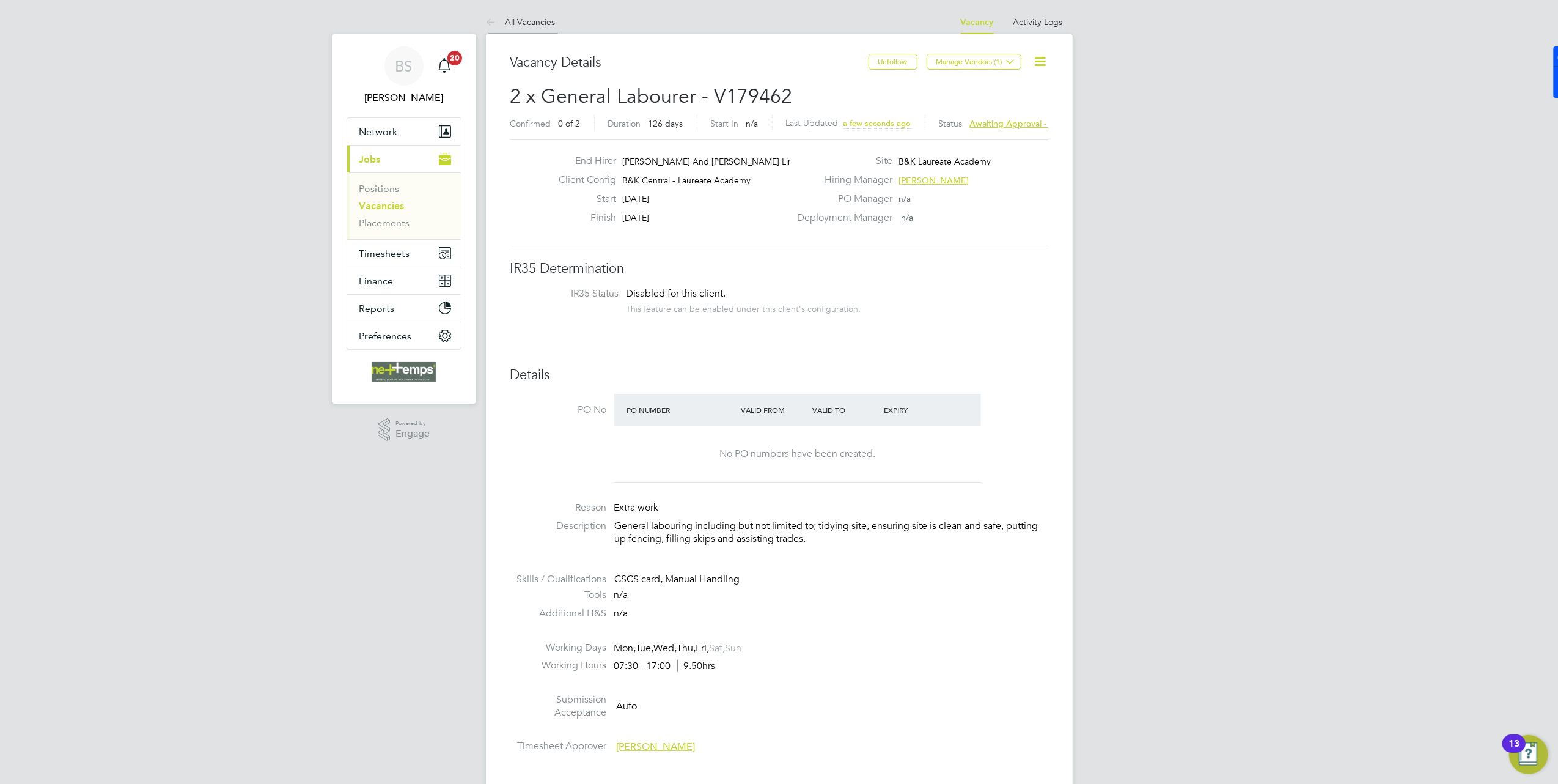
click at [517, 24] on link "All Vacancies" at bounding box center [521, 22] width 70 height 11
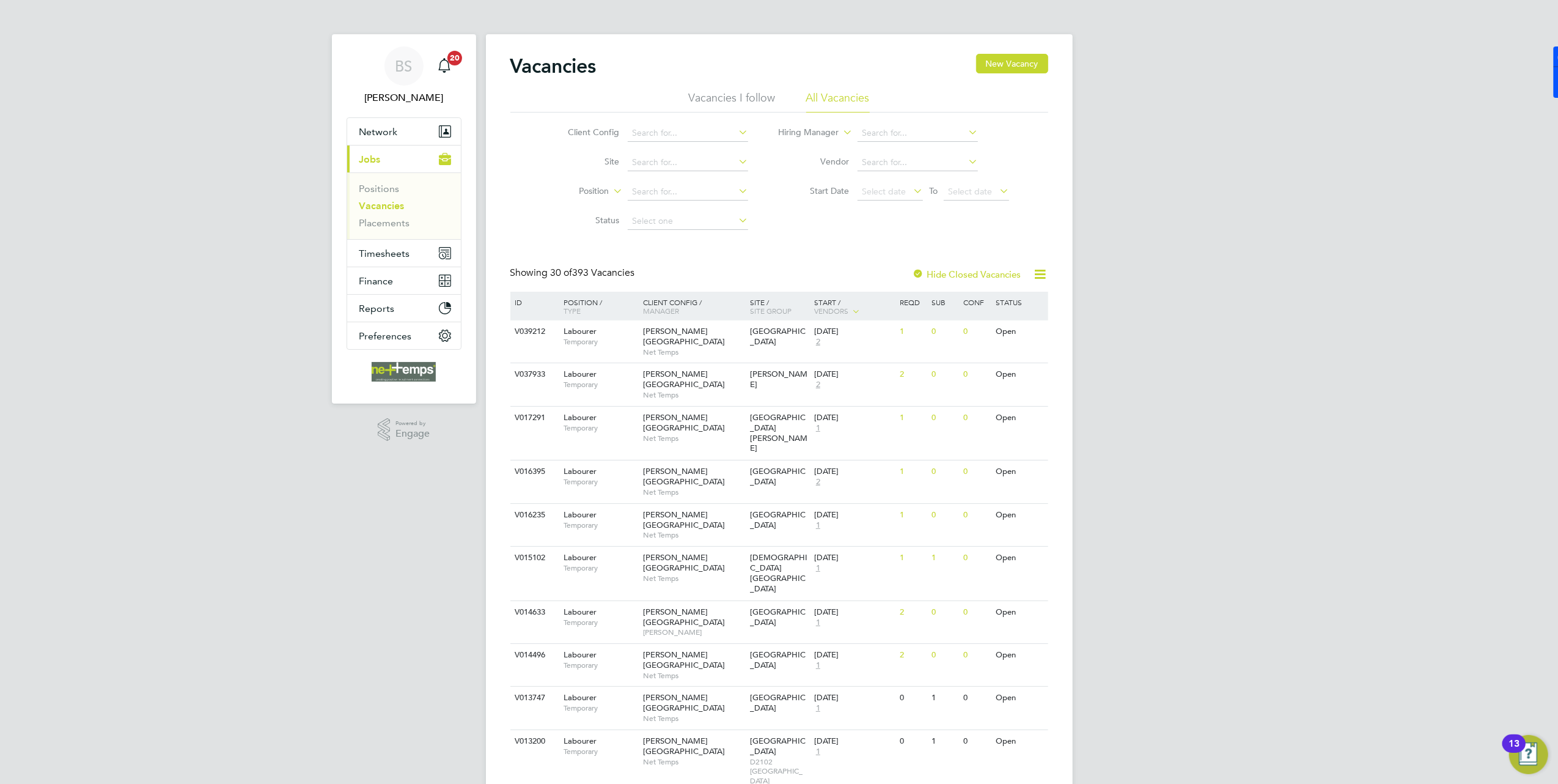
drag, startPoint x: 873, startPoint y: 189, endPoint x: 872, endPoint y: 215, distance: 26.0
click at [874, 189] on span "Select date" at bounding box center [884, 191] width 44 height 11
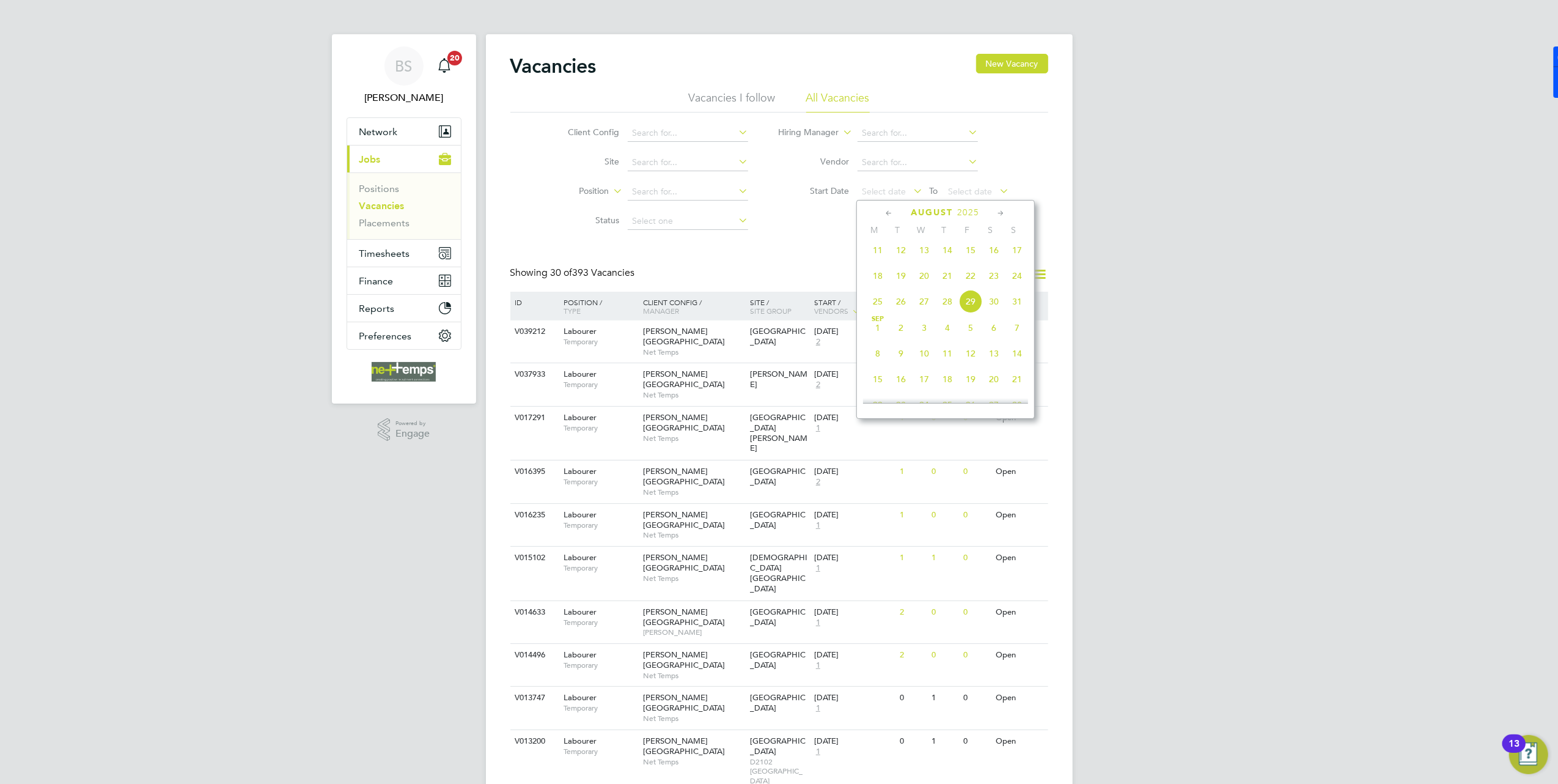
click at [874, 313] on span "25" at bounding box center [878, 302] width 23 height 23
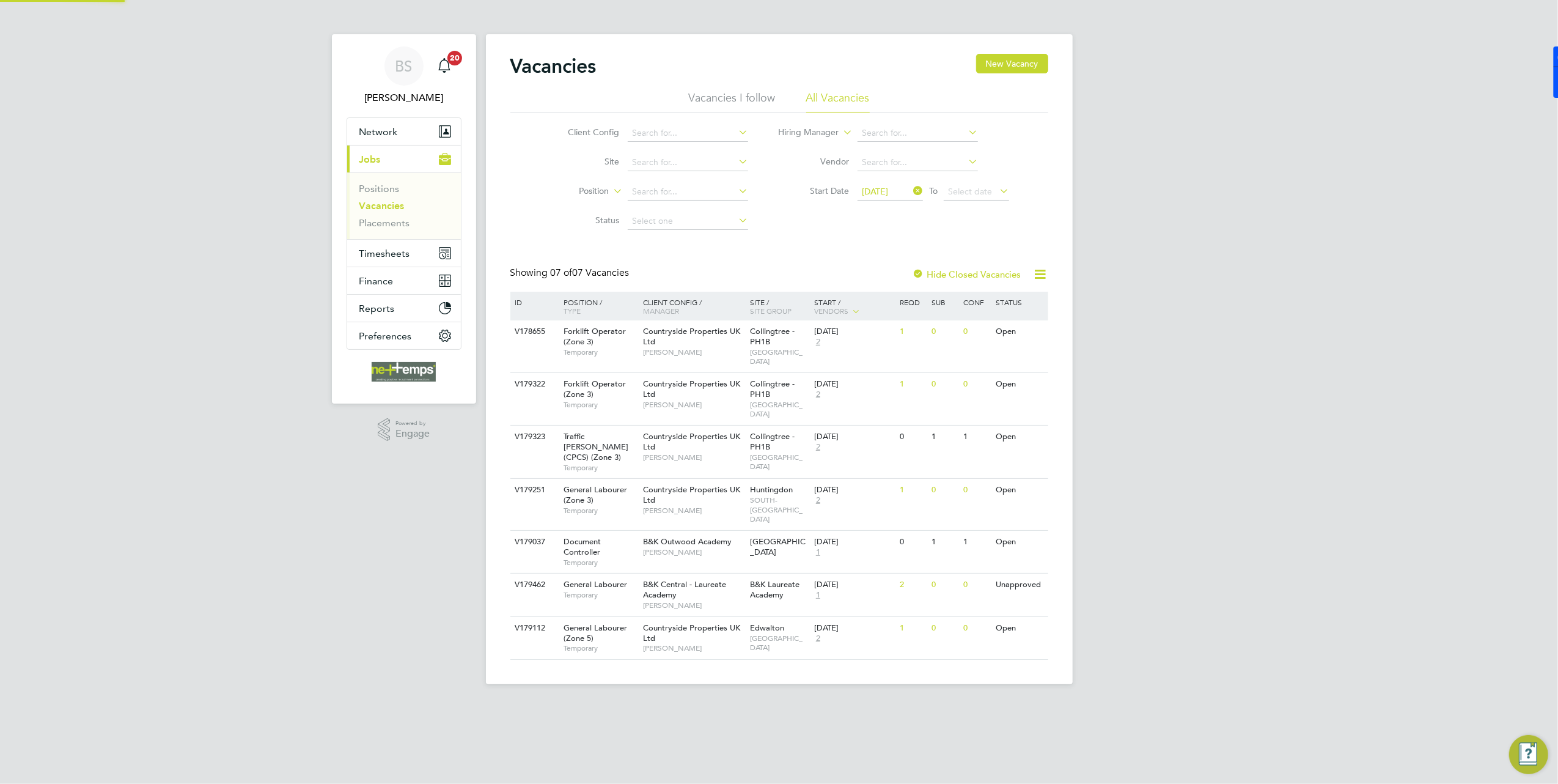
click at [1154, 274] on div "BS Brooke Sharp Notifications 20 Applications: Network Team Members Businesses …" at bounding box center [779, 352] width 1558 height 704
drag, startPoint x: 629, startPoint y: 274, endPoint x: 506, endPoint y: 167, distance: 163.0
click at [533, 266] on div "Showing 07 of 07 Vacancies" at bounding box center [571, 273] width 121 height 13
drag, startPoint x: 512, startPoint y: 61, endPoint x: 602, endPoint y: 64, distance: 90.0
click at [602, 64] on div "Vacancies New Vacancy" at bounding box center [779, 72] width 538 height 37
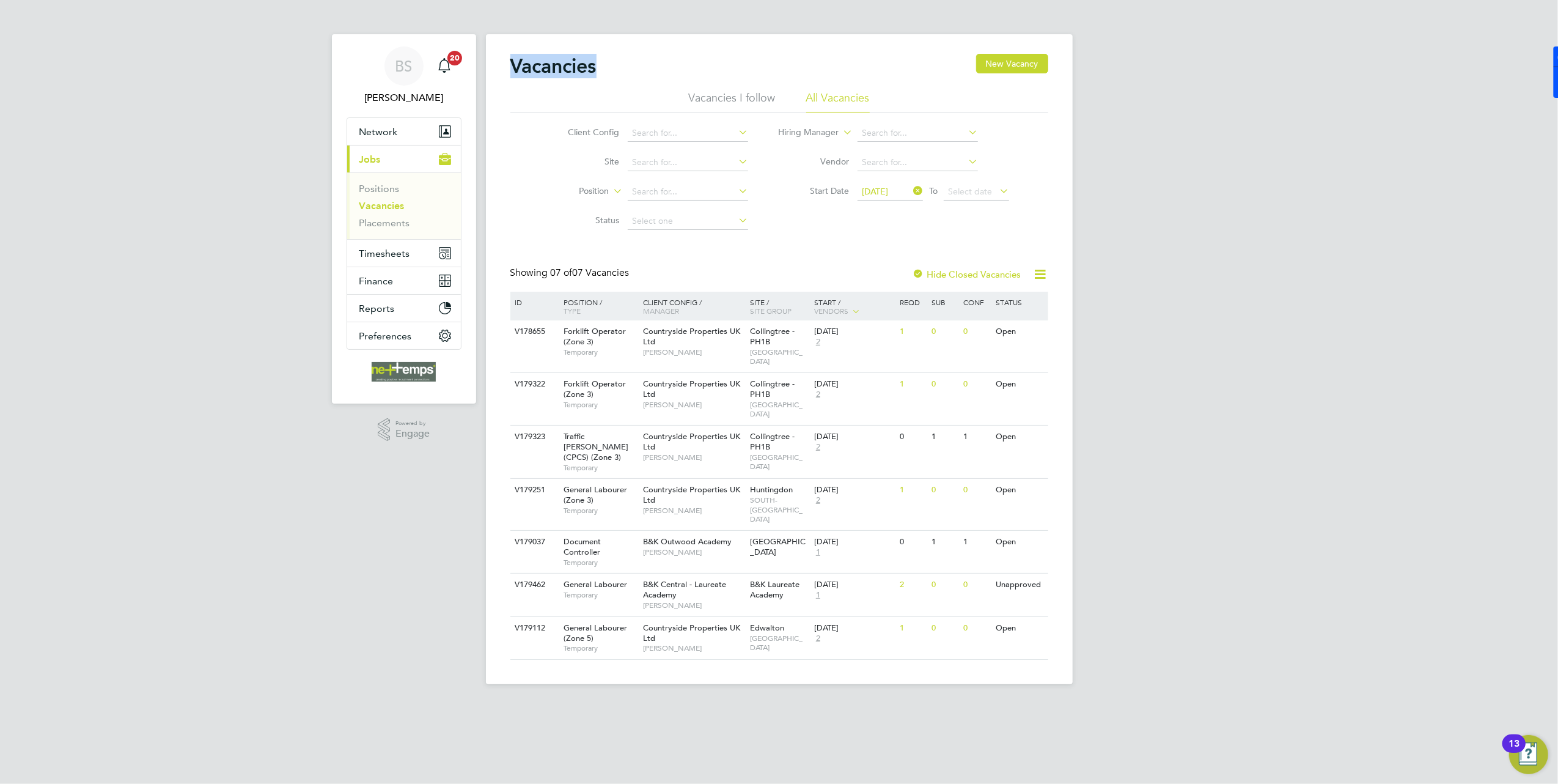
drag, startPoint x: 602, startPoint y: 64, endPoint x: 595, endPoint y: 71, distance: 9.9
click at [595, 71] on h2 "Vacancies" at bounding box center [554, 66] width 86 height 24
drag, startPoint x: 600, startPoint y: 71, endPoint x: 513, endPoint y: 67, distance: 87.1
click at [513, 67] on div "Vacancies New Vacancy" at bounding box center [779, 72] width 538 height 37
click at [541, 224] on li "Status" at bounding box center [648, 221] width 230 height 29
